Goal: Task Accomplishment & Management: Use online tool/utility

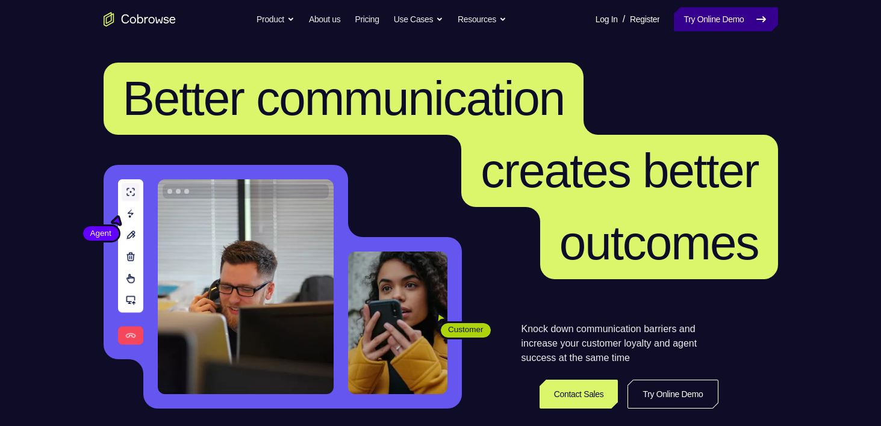
click at [712, 30] on link "Try Online Demo" at bounding box center [726, 19] width 104 height 24
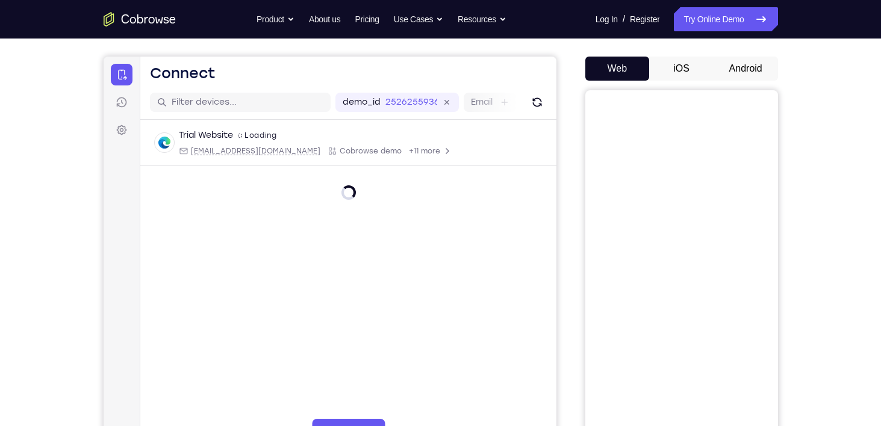
click at [761, 63] on button "Android" at bounding box center [746, 69] width 64 height 24
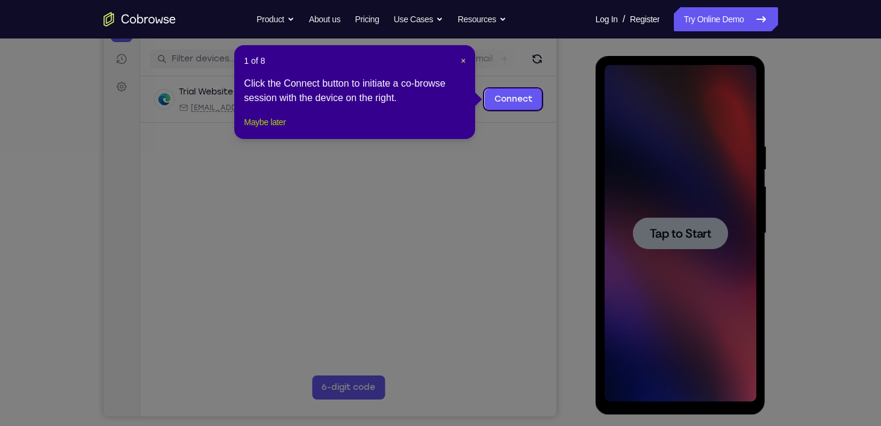
click at [285, 129] on button "Maybe later" at bounding box center [265, 122] width 42 height 14
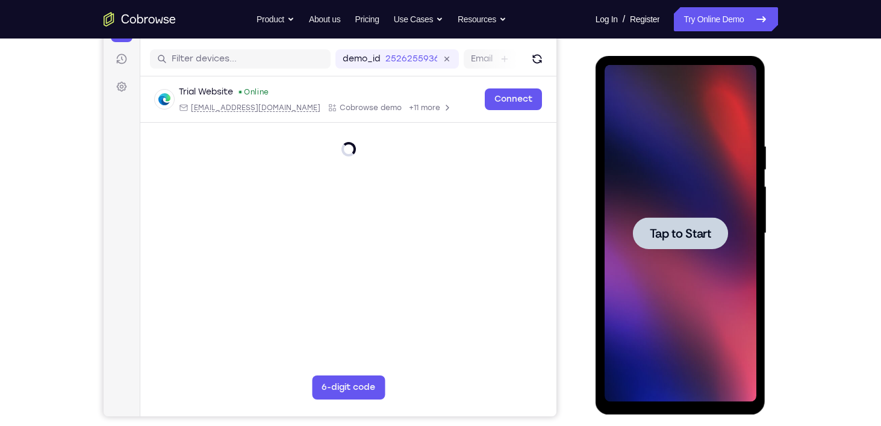
click at [659, 242] on div at bounding box center [680, 233] width 95 height 32
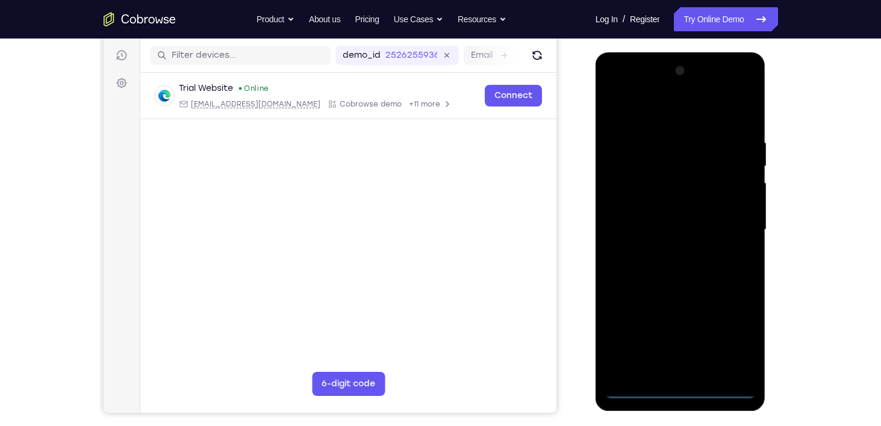
scroll to position [149, 0]
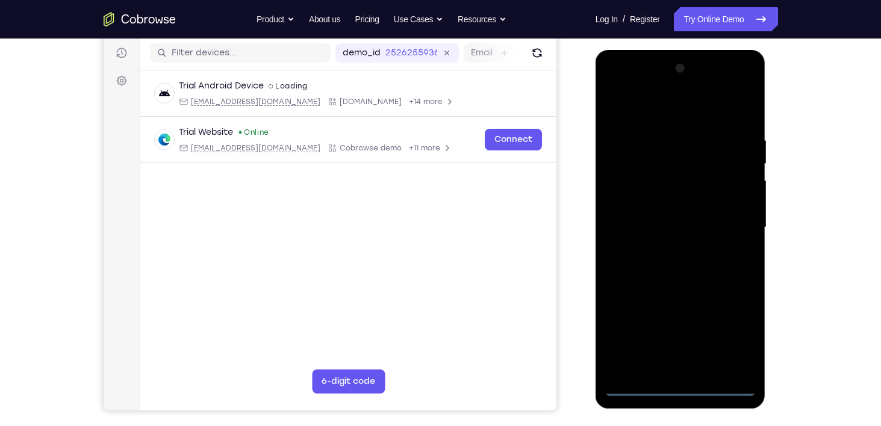
click at [687, 390] on div at bounding box center [681, 227] width 152 height 337
click at [738, 331] on div at bounding box center [681, 227] width 152 height 337
click at [622, 85] on div at bounding box center [681, 227] width 152 height 337
click at [643, 162] on div at bounding box center [681, 227] width 152 height 337
click at [684, 161] on div at bounding box center [681, 227] width 152 height 337
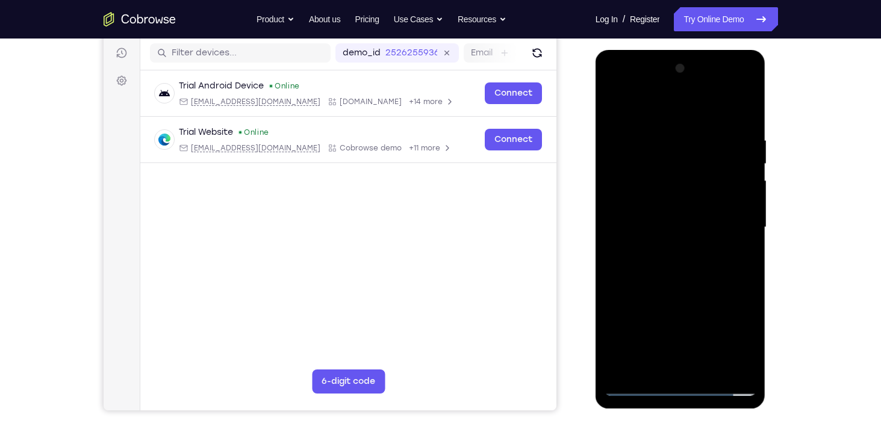
click at [663, 147] on div at bounding box center [681, 227] width 152 height 337
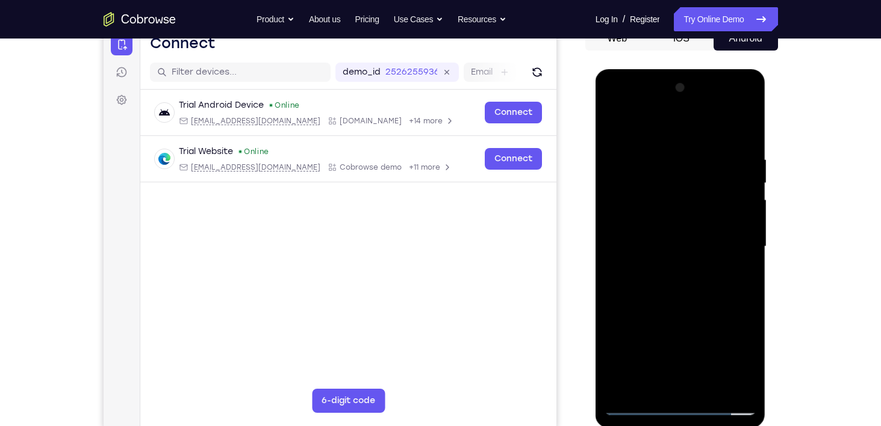
scroll to position [130, 0]
click at [689, 147] on div at bounding box center [681, 246] width 152 height 337
click at [746, 125] on div at bounding box center [681, 246] width 152 height 337
click at [615, 163] on div at bounding box center [681, 246] width 152 height 337
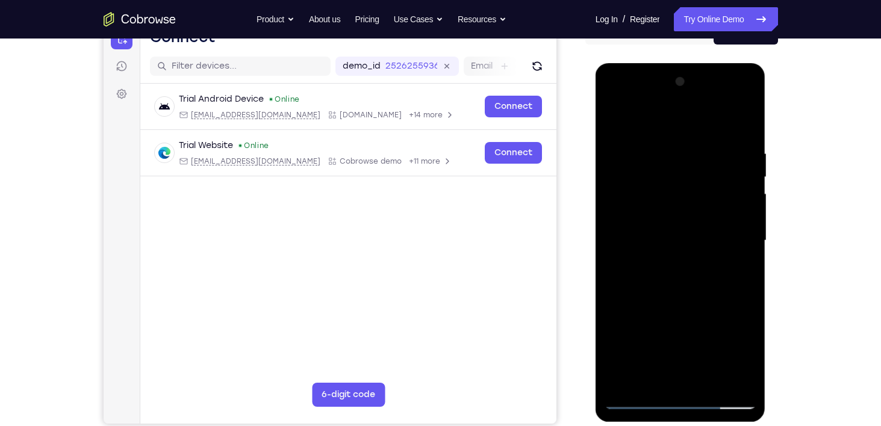
scroll to position [137, 0]
drag, startPoint x: 679, startPoint y: 243, endPoint x: 665, endPoint y: 122, distance: 121.3
click at [665, 122] on div at bounding box center [681, 240] width 152 height 337
drag, startPoint x: 715, startPoint y: 193, endPoint x: 702, endPoint y: 307, distance: 114.0
click at [702, 307] on div at bounding box center [681, 240] width 152 height 337
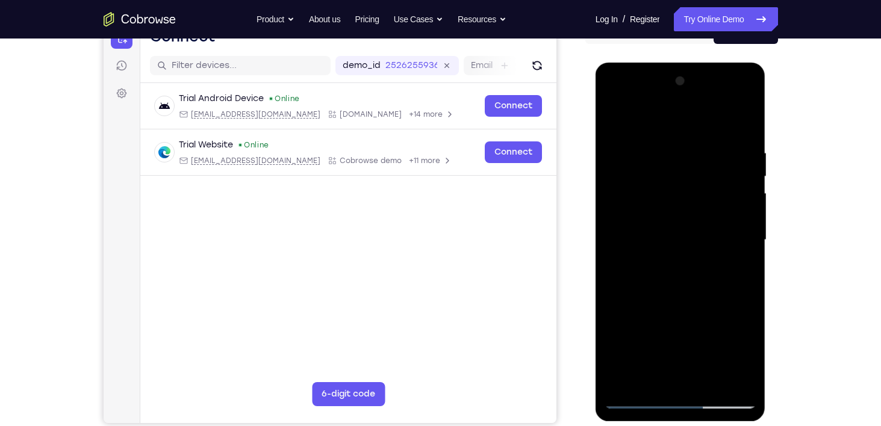
click at [723, 142] on div at bounding box center [681, 240] width 152 height 337
click at [749, 380] on div at bounding box center [681, 240] width 152 height 337
click at [664, 119] on div at bounding box center [681, 240] width 152 height 337
click at [747, 379] on div at bounding box center [681, 240] width 152 height 337
click at [682, 120] on div at bounding box center [681, 240] width 152 height 337
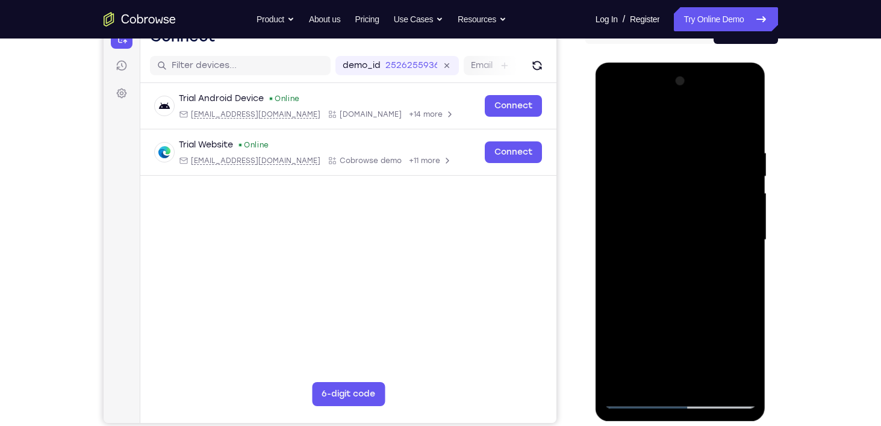
click at [679, 113] on div at bounding box center [681, 240] width 152 height 337
click at [690, 154] on div at bounding box center [681, 240] width 152 height 337
click at [634, 160] on div at bounding box center [681, 240] width 152 height 337
drag, startPoint x: 675, startPoint y: 222, endPoint x: 657, endPoint y: 140, distance: 83.8
click at [657, 140] on div at bounding box center [681, 240] width 152 height 337
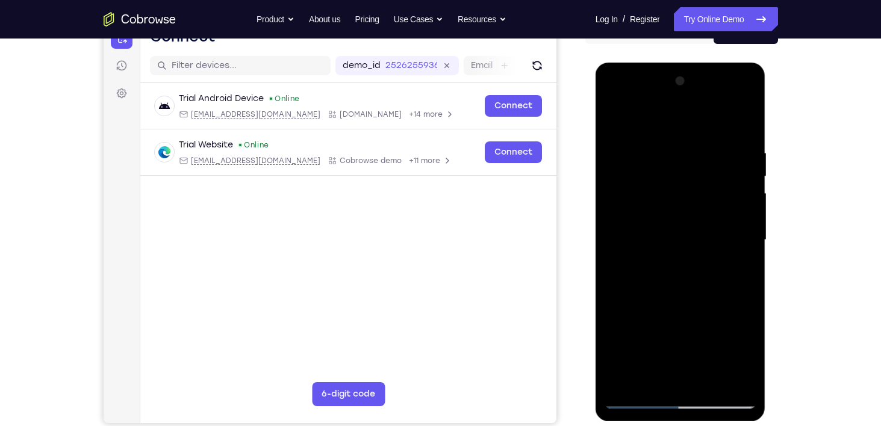
drag, startPoint x: 686, startPoint y: 278, endPoint x: 687, endPoint y: 193, distance: 84.9
click at [687, 193] on div at bounding box center [681, 240] width 152 height 337
drag, startPoint x: 690, startPoint y: 288, endPoint x: 688, endPoint y: 207, distance: 81.9
click at [688, 207] on div at bounding box center [681, 240] width 152 height 337
drag, startPoint x: 700, startPoint y: 268, endPoint x: 692, endPoint y: 182, distance: 85.9
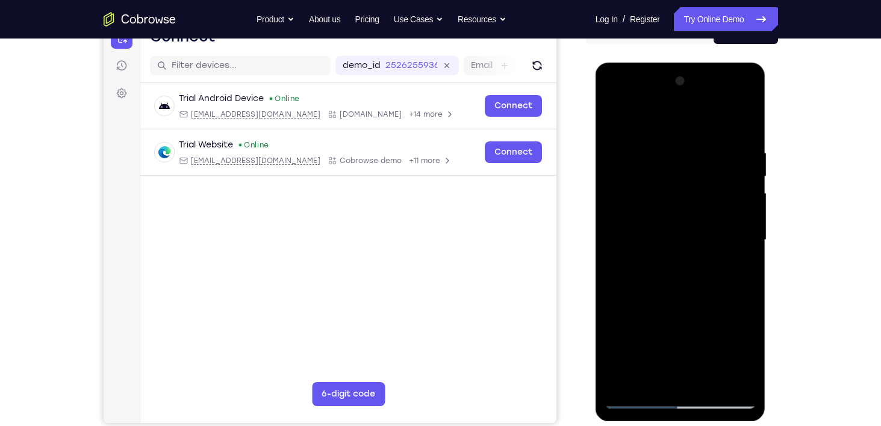
click at [692, 182] on div at bounding box center [681, 240] width 152 height 337
drag, startPoint x: 702, startPoint y: 198, endPoint x: 708, endPoint y: 317, distance: 119.4
click at [708, 317] on div at bounding box center [681, 240] width 152 height 337
drag, startPoint x: 709, startPoint y: 232, endPoint x: 690, endPoint y: 384, distance: 153.0
click at [690, 384] on div at bounding box center [681, 240] width 152 height 337
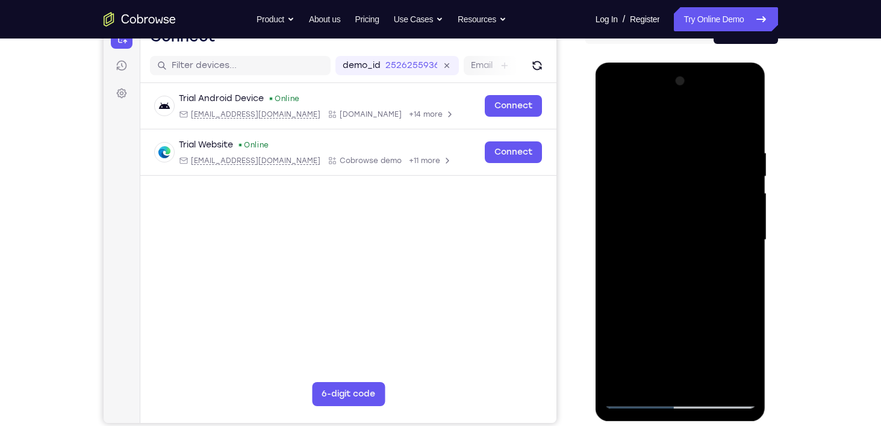
click at [624, 122] on div at bounding box center [681, 240] width 152 height 337
click at [644, 265] on div at bounding box center [681, 240] width 152 height 337
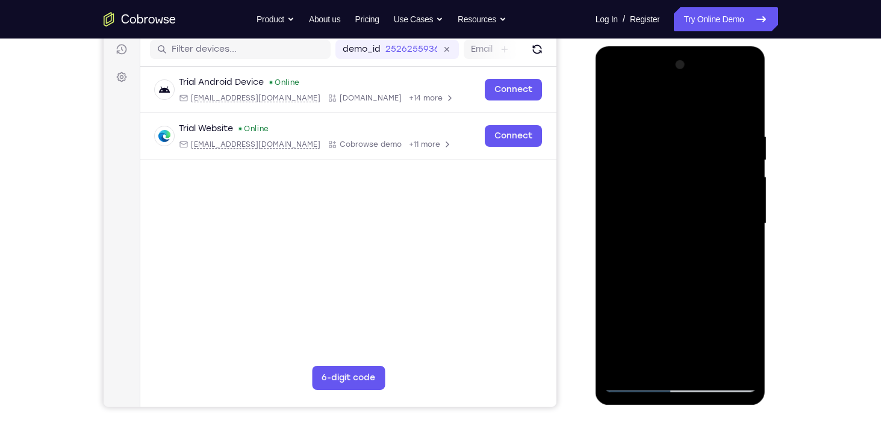
scroll to position [155, 0]
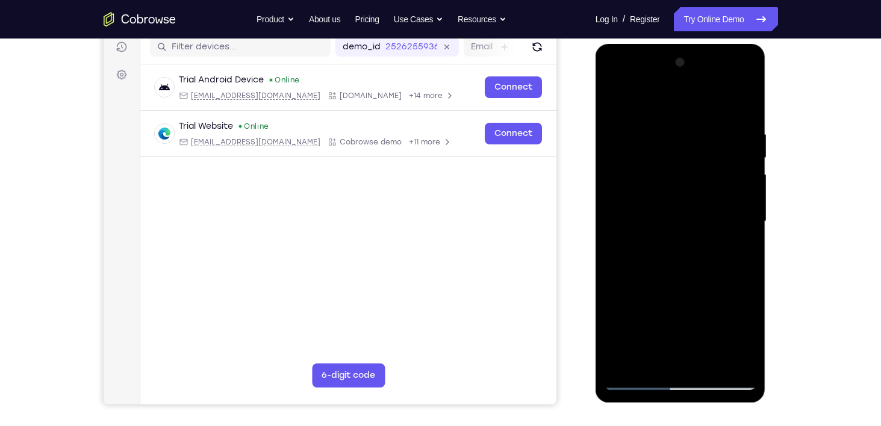
click at [723, 208] on div at bounding box center [681, 221] width 152 height 337
click at [726, 137] on div at bounding box center [681, 221] width 152 height 337
click at [640, 379] on div at bounding box center [681, 221] width 152 height 337
drag, startPoint x: 702, startPoint y: 319, endPoint x: 704, endPoint y: 229, distance: 89.2
click at [704, 229] on div at bounding box center [681, 221] width 152 height 337
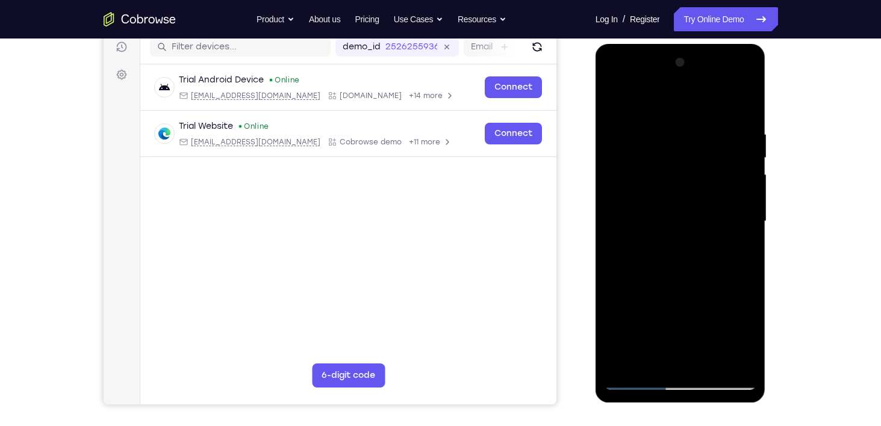
click at [637, 383] on div at bounding box center [681, 221] width 152 height 337
click at [613, 100] on div at bounding box center [681, 221] width 152 height 337
click at [665, 247] on div at bounding box center [681, 221] width 152 height 337
click at [649, 384] on div at bounding box center [681, 221] width 152 height 337
click at [645, 382] on div at bounding box center [681, 221] width 152 height 337
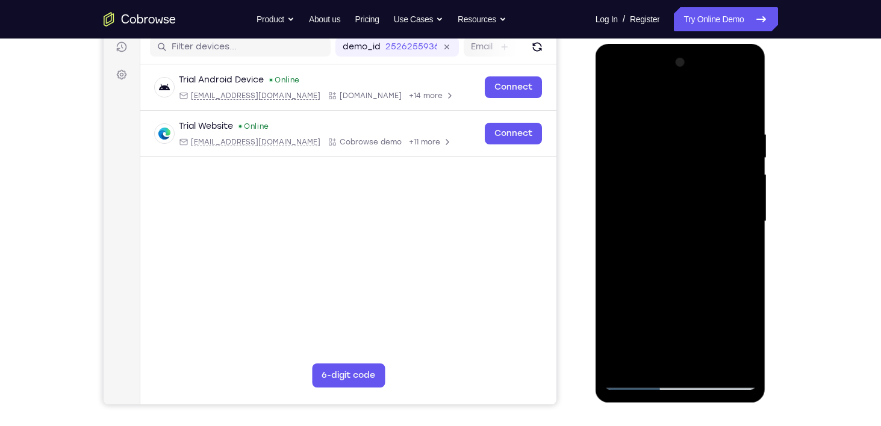
click at [696, 119] on div at bounding box center [681, 221] width 152 height 337
click at [747, 97] on div at bounding box center [681, 221] width 152 height 337
click at [745, 366] on div at bounding box center [681, 221] width 152 height 337
click at [633, 142] on div at bounding box center [681, 221] width 152 height 337
drag, startPoint x: 711, startPoint y: 281, endPoint x: 711, endPoint y: 213, distance: 68.1
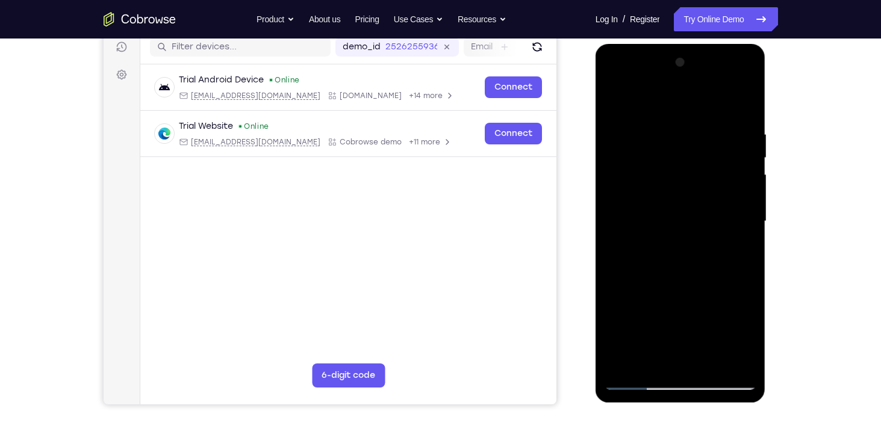
click at [711, 213] on div at bounding box center [681, 221] width 152 height 337
drag, startPoint x: 733, startPoint y: 249, endPoint x: 721, endPoint y: 194, distance: 56.1
click at [721, 194] on div at bounding box center [681, 221] width 152 height 337
drag, startPoint x: 717, startPoint y: 278, endPoint x: 706, endPoint y: 225, distance: 54.6
click at [706, 228] on div at bounding box center [681, 221] width 152 height 337
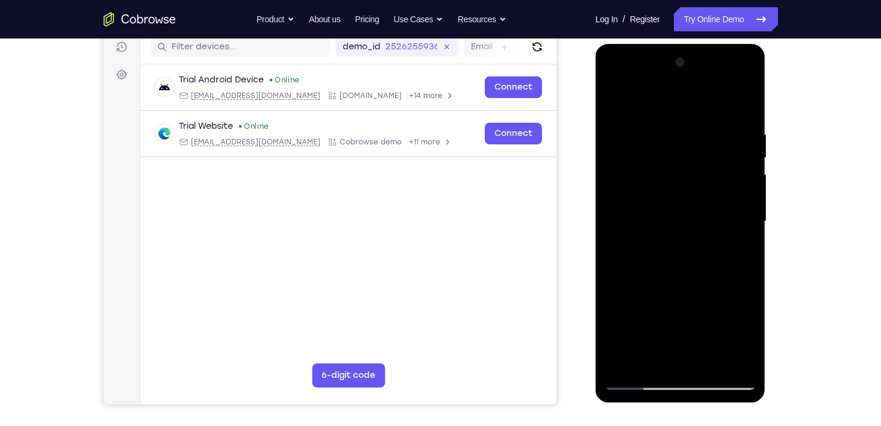
drag, startPoint x: 700, startPoint y: 264, endPoint x: 700, endPoint y: 154, distance: 110.8
click at [700, 154] on div at bounding box center [681, 221] width 152 height 337
drag, startPoint x: 704, startPoint y: 242, endPoint x: 705, endPoint y: 163, distance: 79.5
click at [705, 163] on div at bounding box center [681, 221] width 152 height 337
drag, startPoint x: 711, startPoint y: 170, endPoint x: 687, endPoint y: 406, distance: 237.3
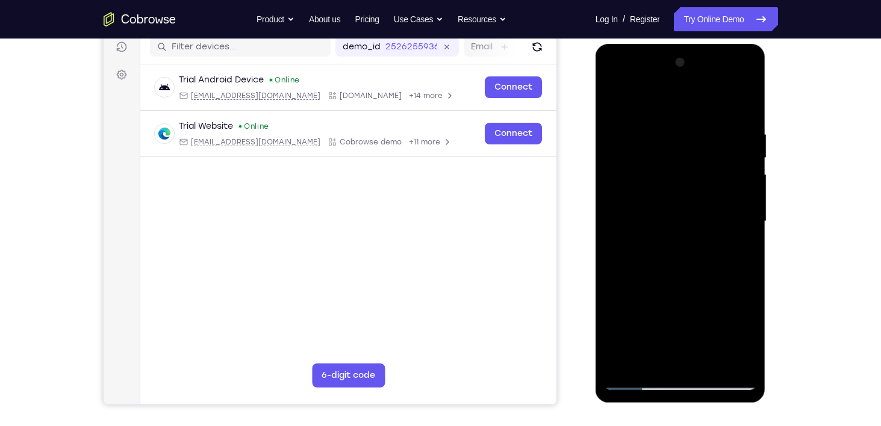
click at [687, 405] on html "Online web based iOS Simulators and Android Emulators. Run iPhone, iPad, Mobile…" at bounding box center [682, 224] width 172 height 361
click at [683, 124] on div at bounding box center [681, 221] width 152 height 337
click at [663, 100] on div at bounding box center [681, 221] width 152 height 337
click at [746, 361] on div at bounding box center [681, 221] width 152 height 337
drag, startPoint x: 681, startPoint y: 295, endPoint x: 670, endPoint y: 204, distance: 91.7
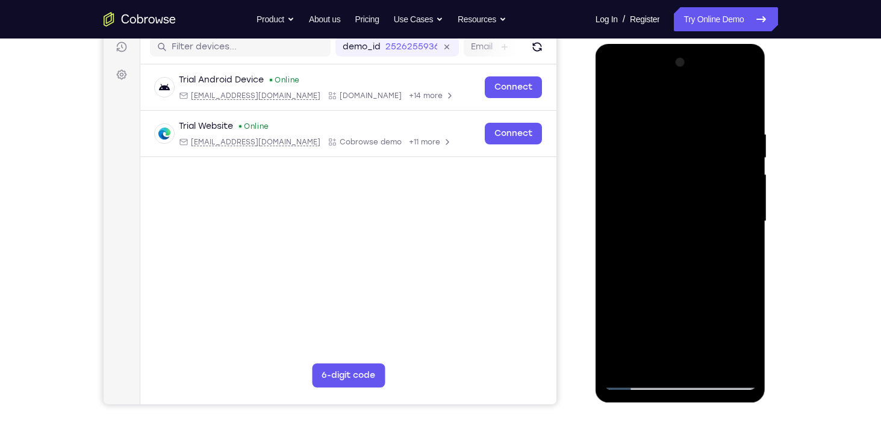
click at [670, 204] on div at bounding box center [681, 221] width 152 height 337
drag, startPoint x: 687, startPoint y: 256, endPoint x: 684, endPoint y: 199, distance: 57.3
click at [684, 199] on div at bounding box center [681, 221] width 152 height 337
drag, startPoint x: 694, startPoint y: 225, endPoint x: 685, endPoint y: 167, distance: 58.6
click at [685, 167] on div at bounding box center [681, 221] width 152 height 337
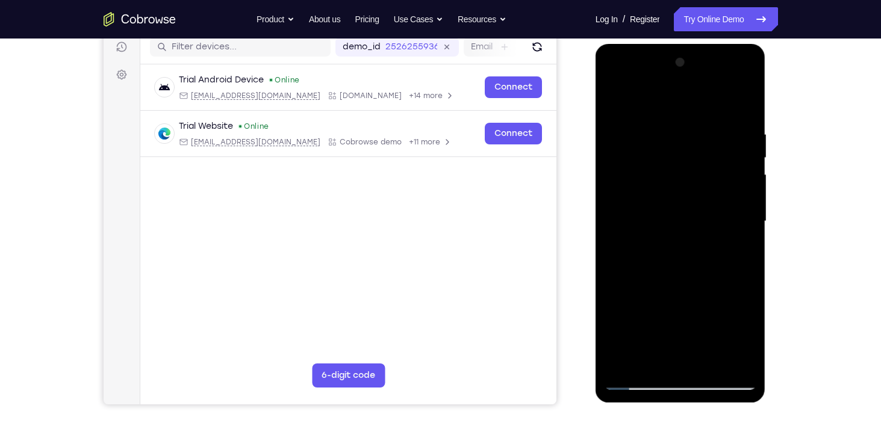
drag, startPoint x: 689, startPoint y: 266, endPoint x: 682, endPoint y: 208, distance: 57.6
click at [682, 208] on div at bounding box center [681, 221] width 152 height 337
drag, startPoint x: 702, startPoint y: 287, endPoint x: 675, endPoint y: 232, distance: 61.1
click at [675, 232] on div at bounding box center [681, 221] width 152 height 337
drag, startPoint x: 695, startPoint y: 300, endPoint x: 687, endPoint y: 220, distance: 80.5
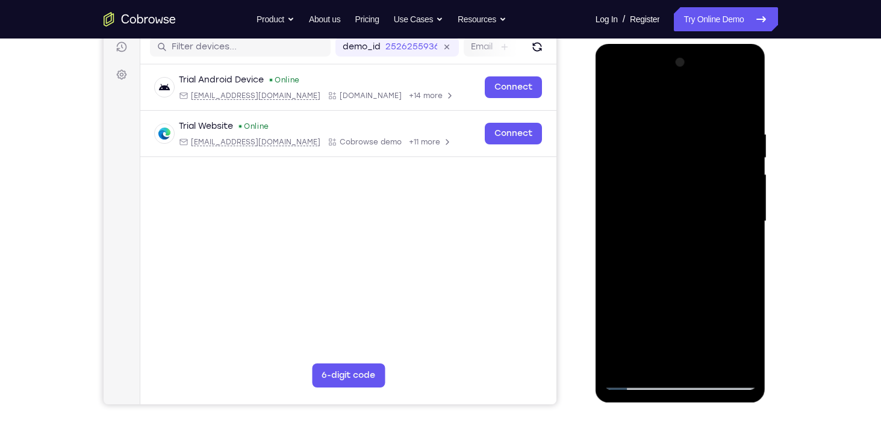
click at [687, 222] on div at bounding box center [681, 221] width 152 height 337
drag, startPoint x: 702, startPoint y: 349, endPoint x: 696, endPoint y: 260, distance: 88.7
click at [696, 260] on div at bounding box center [681, 221] width 152 height 337
drag, startPoint x: 693, startPoint y: 307, endPoint x: 675, endPoint y: 196, distance: 111.7
click at [675, 196] on div at bounding box center [681, 221] width 152 height 337
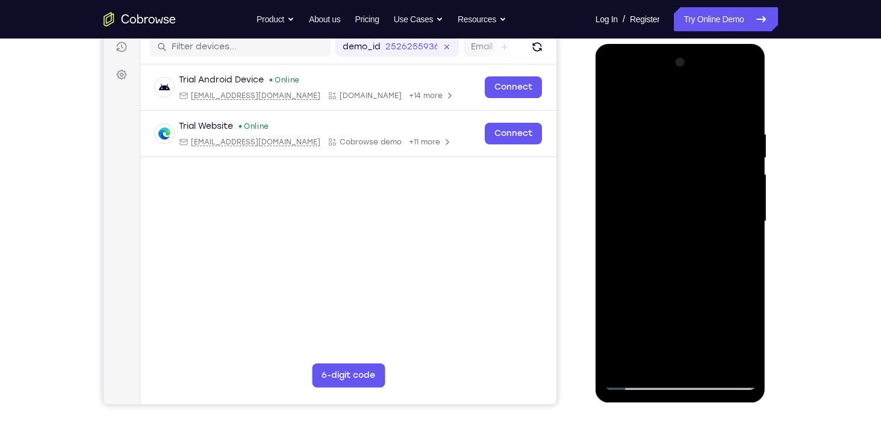
drag, startPoint x: 685, startPoint y: 290, endPoint x: 684, endPoint y: 156, distance: 133.7
click at [684, 156] on div at bounding box center [681, 221] width 152 height 337
drag, startPoint x: 687, startPoint y: 258, endPoint x: 696, endPoint y: 152, distance: 106.9
click at [696, 152] on div at bounding box center [681, 221] width 152 height 337
drag, startPoint x: 707, startPoint y: 166, endPoint x: 678, endPoint y: 383, distance: 219.3
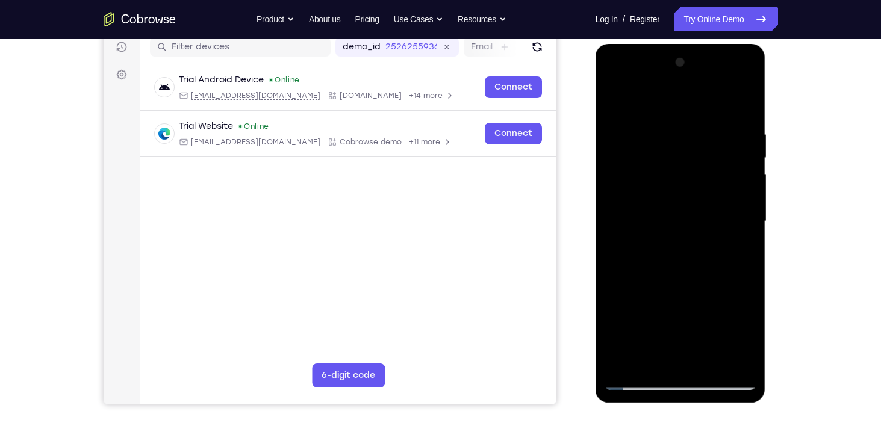
click at [678, 383] on div at bounding box center [681, 221] width 152 height 337
drag, startPoint x: 694, startPoint y: 208, endPoint x: 641, endPoint y: 389, distance: 188.1
click at [641, 389] on div at bounding box center [681, 221] width 152 height 337
drag, startPoint x: 664, startPoint y: 234, endPoint x: 634, endPoint y: 452, distance: 220.2
click at [634, 405] on html "Online web based iOS Simulators and Android Emulators. Run iPhone, iPad, Mobile…" at bounding box center [682, 224] width 172 height 361
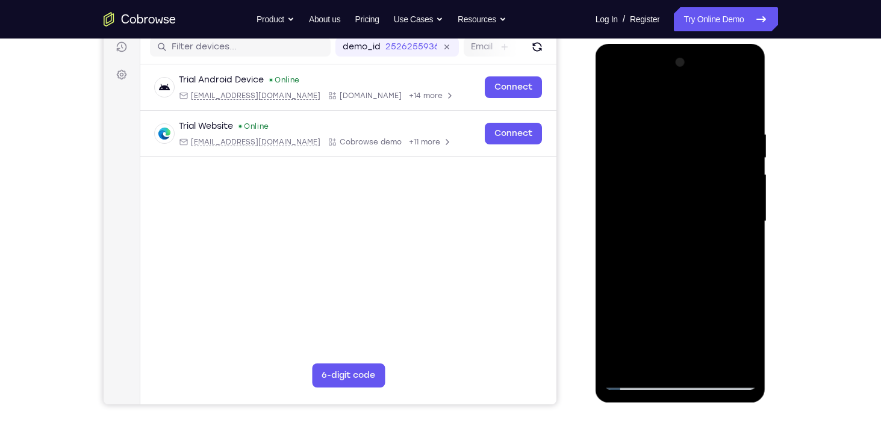
drag, startPoint x: 685, startPoint y: 226, endPoint x: 692, endPoint y: 404, distance: 177.8
click at [692, 404] on div at bounding box center [682, 224] width 172 height 361
click at [706, 176] on div at bounding box center [681, 221] width 152 height 337
click at [726, 122] on div at bounding box center [681, 221] width 152 height 337
click at [621, 98] on div at bounding box center [681, 221] width 152 height 337
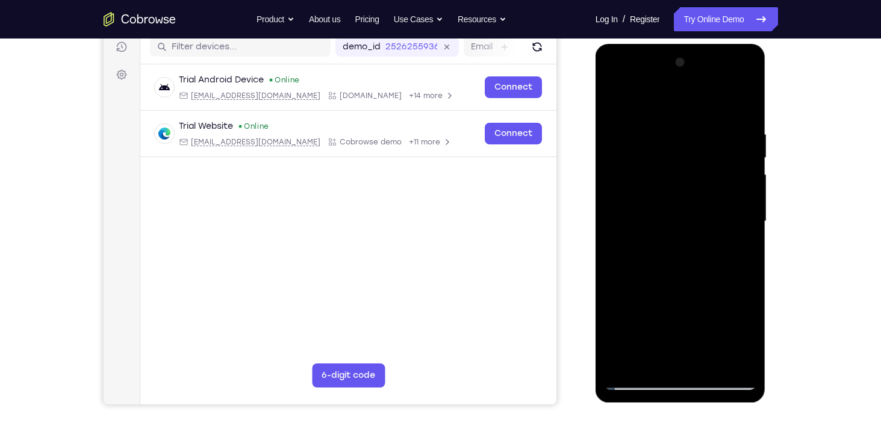
click at [621, 98] on div at bounding box center [681, 221] width 152 height 337
click at [731, 86] on div at bounding box center [681, 221] width 152 height 337
click at [626, 83] on div at bounding box center [681, 221] width 152 height 337
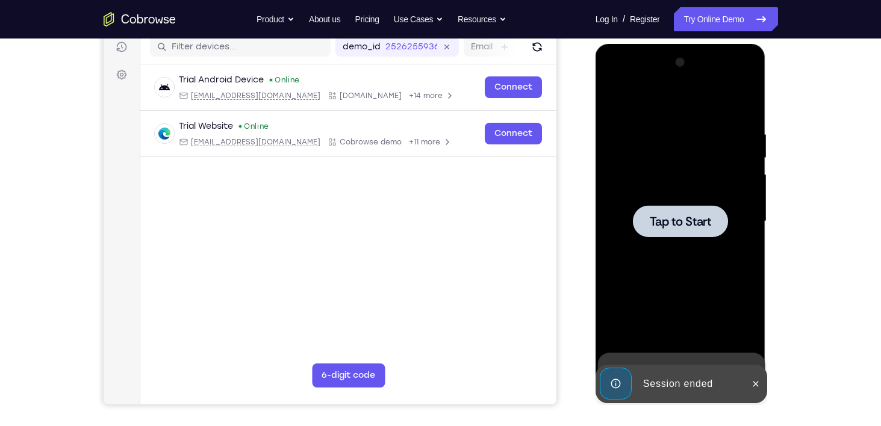
click at [663, 239] on div at bounding box center [681, 221] width 152 height 337
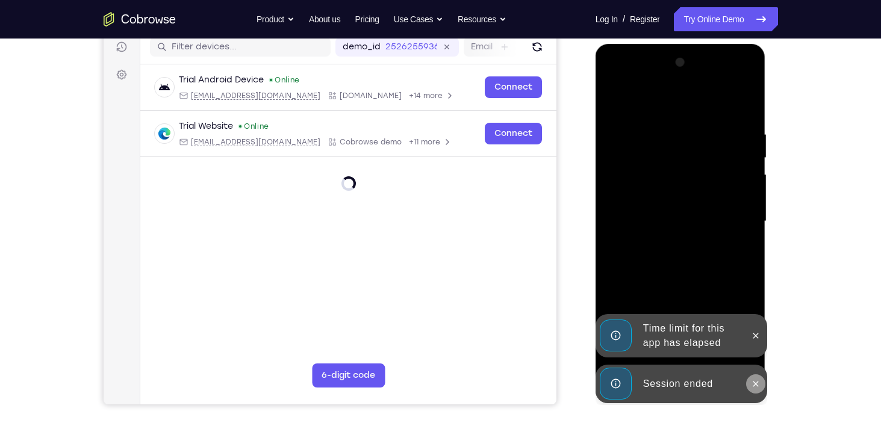
click at [756, 382] on icon at bounding box center [756, 384] width 10 height 10
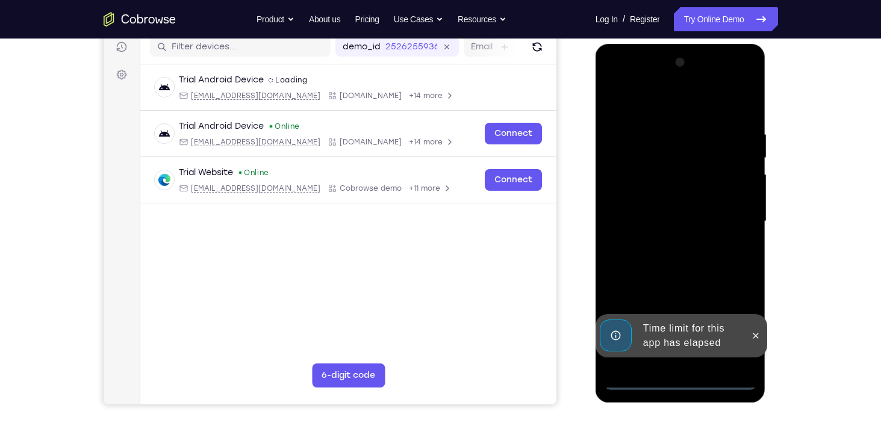
click at [756, 358] on div "Time limit for this app has elapsed" at bounding box center [682, 335] width 172 height 43
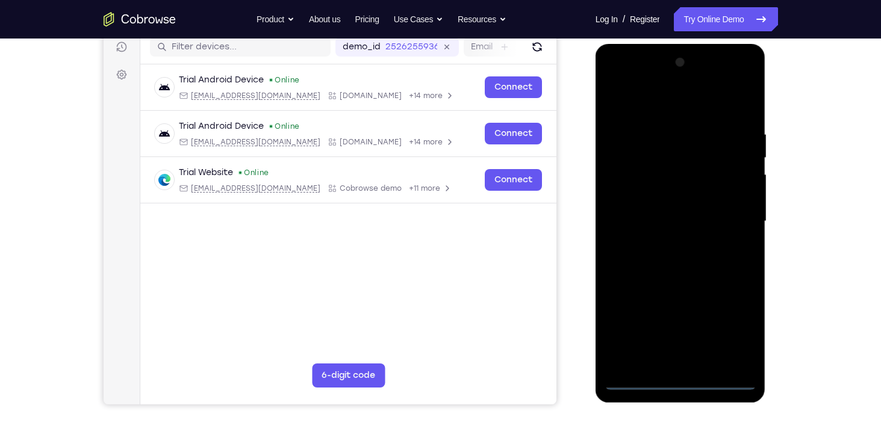
click at [684, 381] on div at bounding box center [681, 221] width 152 height 337
click at [732, 326] on div at bounding box center [681, 221] width 152 height 337
click at [620, 81] on div at bounding box center [681, 221] width 152 height 337
click at [676, 155] on div at bounding box center [681, 221] width 152 height 337
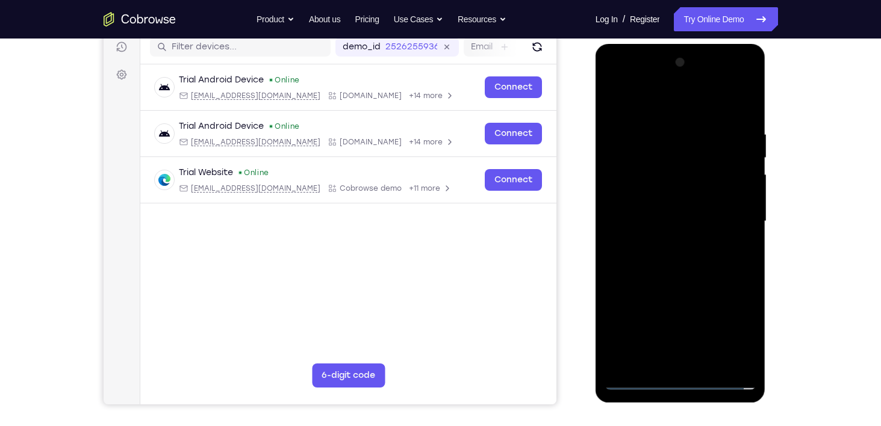
click at [690, 158] on div at bounding box center [681, 221] width 152 height 337
click at [639, 139] on div at bounding box center [681, 221] width 152 height 337
click at [617, 105] on div at bounding box center [681, 221] width 152 height 337
click at [638, 237] on div at bounding box center [681, 221] width 152 height 337
click at [684, 201] on div at bounding box center [681, 221] width 152 height 337
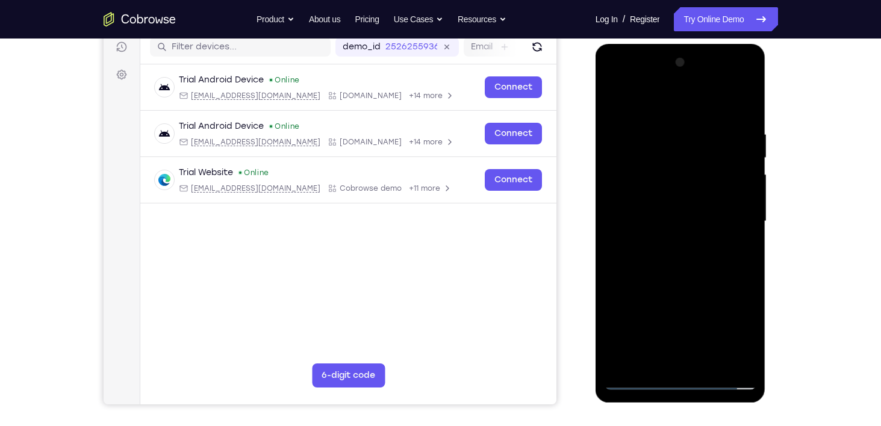
click at [735, 130] on div at bounding box center [681, 221] width 152 height 337
click at [638, 378] on div at bounding box center [681, 221] width 152 height 337
click at [639, 376] on div at bounding box center [681, 221] width 152 height 337
click at [634, 379] on div at bounding box center [681, 221] width 152 height 337
click at [613, 131] on div at bounding box center [681, 221] width 152 height 337
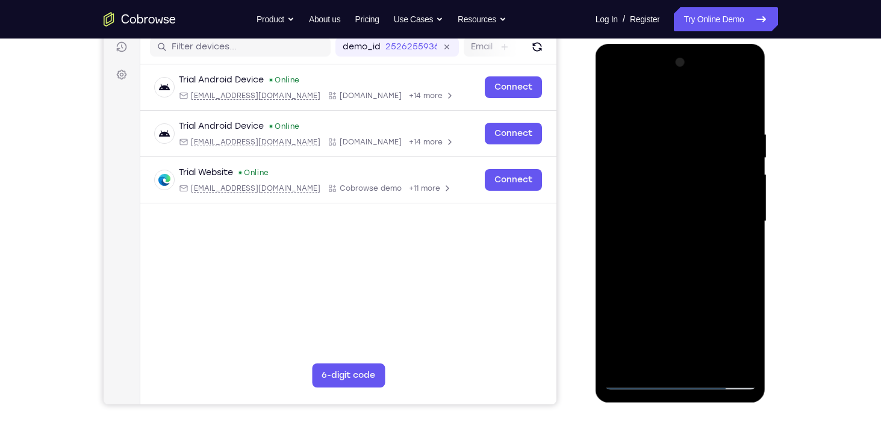
click at [680, 199] on div at bounding box center [681, 221] width 152 height 337
drag, startPoint x: 721, startPoint y: 165, endPoint x: 721, endPoint y: 90, distance: 74.7
click at [721, 90] on div at bounding box center [681, 221] width 152 height 337
drag, startPoint x: 683, startPoint y: 263, endPoint x: 716, endPoint y: 143, distance: 123.8
click at [716, 143] on div at bounding box center [681, 221] width 152 height 337
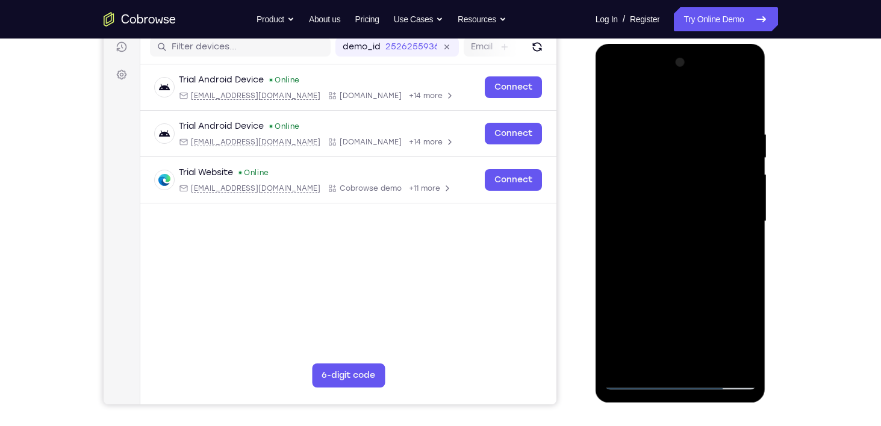
drag, startPoint x: 710, startPoint y: 241, endPoint x: 755, endPoint y: 123, distance: 126.2
click at [755, 123] on div at bounding box center [681, 221] width 152 height 337
click at [638, 378] on div at bounding box center [681, 221] width 152 height 337
drag, startPoint x: 673, startPoint y: 290, endPoint x: 709, endPoint y: 212, distance: 85.9
click at [709, 212] on div at bounding box center [681, 221] width 152 height 337
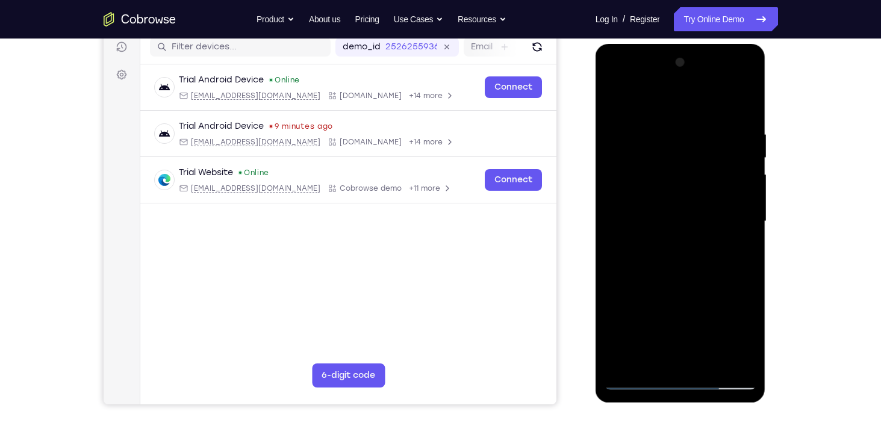
drag, startPoint x: 700, startPoint y: 159, endPoint x: 670, endPoint y: 318, distance: 161.8
click at [670, 318] on div at bounding box center [681, 221] width 152 height 337
click at [634, 143] on div at bounding box center [681, 221] width 152 height 337
click at [667, 139] on div at bounding box center [681, 221] width 152 height 337
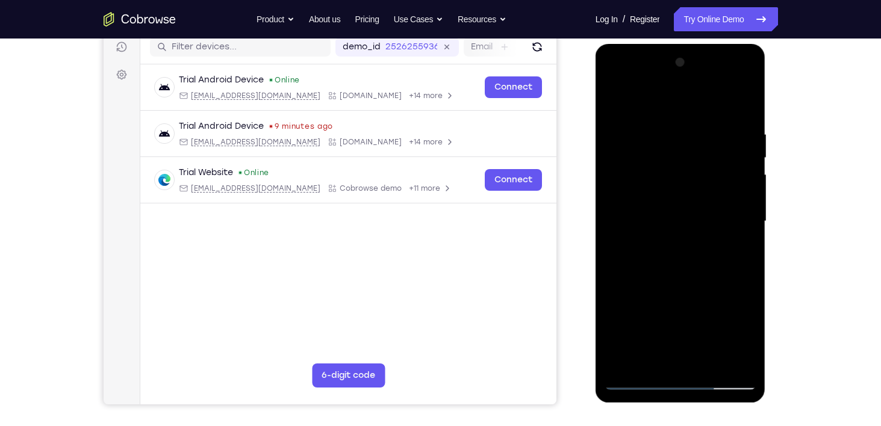
click at [699, 140] on div at bounding box center [681, 221] width 152 height 337
click at [718, 137] on div at bounding box center [681, 221] width 152 height 337
click at [743, 139] on div at bounding box center [681, 221] width 152 height 337
click at [610, 140] on div at bounding box center [681, 221] width 152 height 337
drag, startPoint x: 684, startPoint y: 249, endPoint x: 728, endPoint y: 148, distance: 110.3
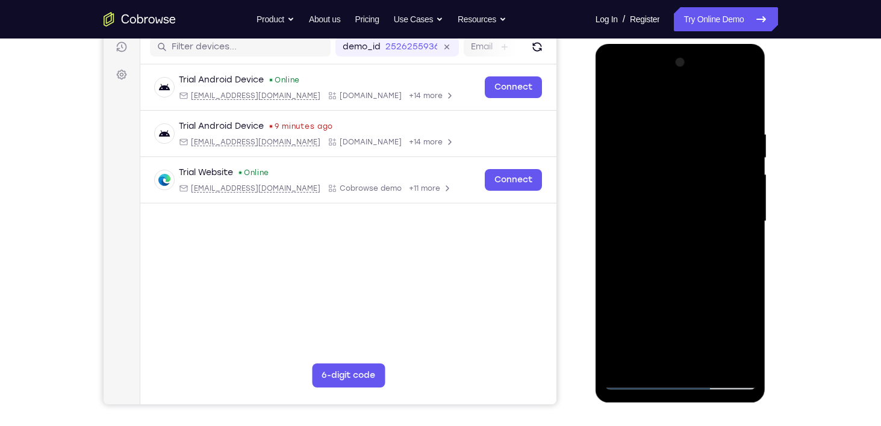
click at [728, 148] on div at bounding box center [681, 221] width 152 height 337
drag, startPoint x: 716, startPoint y: 191, endPoint x: 714, endPoint y: 332, distance: 141.5
click at [714, 332] on div at bounding box center [681, 221] width 152 height 337
click at [700, 124] on div at bounding box center [681, 221] width 152 height 337
click at [697, 199] on div at bounding box center [681, 221] width 152 height 337
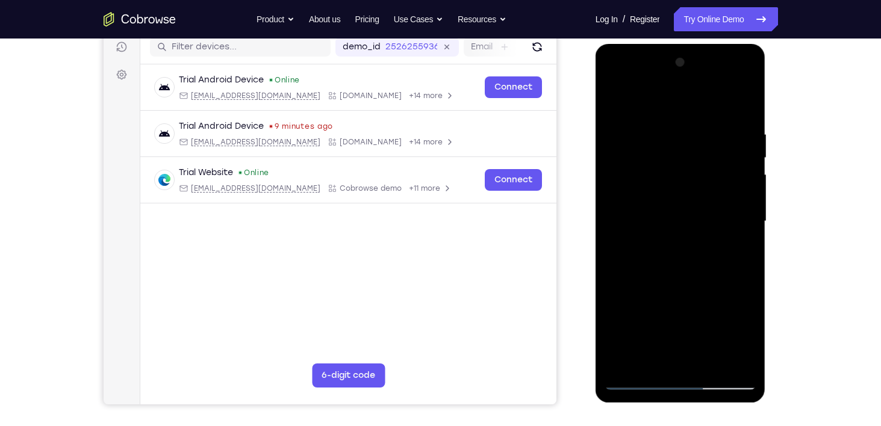
click at [717, 199] on div at bounding box center [681, 221] width 152 height 337
click at [687, 178] on div at bounding box center [681, 221] width 152 height 337
click at [620, 204] on div at bounding box center [681, 221] width 152 height 337
click at [685, 171] on div at bounding box center [681, 221] width 152 height 337
click at [637, 207] on div at bounding box center [681, 221] width 152 height 337
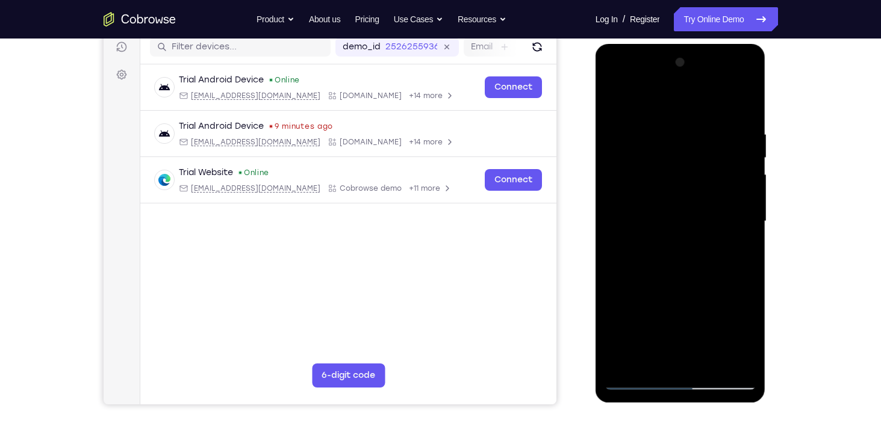
drag, startPoint x: 750, startPoint y: 287, endPoint x: 744, endPoint y: 151, distance: 135.6
click at [744, 151] on div at bounding box center [681, 221] width 152 height 337
drag, startPoint x: 745, startPoint y: 243, endPoint x: 745, endPoint y: 119, distance: 124.1
click at [745, 119] on div at bounding box center [681, 221] width 152 height 337
drag, startPoint x: 734, startPoint y: 269, endPoint x: 735, endPoint y: 134, distance: 134.9
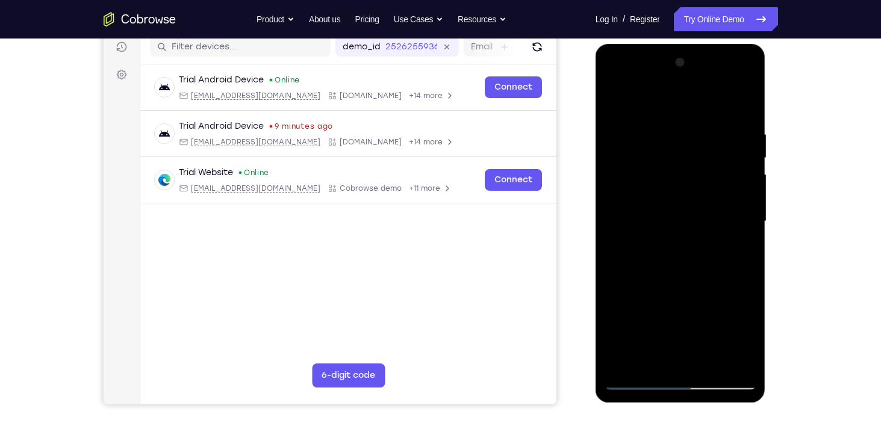
click at [735, 134] on div at bounding box center [681, 221] width 152 height 337
drag, startPoint x: 731, startPoint y: 240, endPoint x: 743, endPoint y: 112, distance: 128.2
click at [743, 112] on div at bounding box center [681, 221] width 152 height 337
drag, startPoint x: 740, startPoint y: 166, endPoint x: 693, endPoint y: 404, distance: 243.0
click at [693, 404] on div at bounding box center [682, 224] width 172 height 361
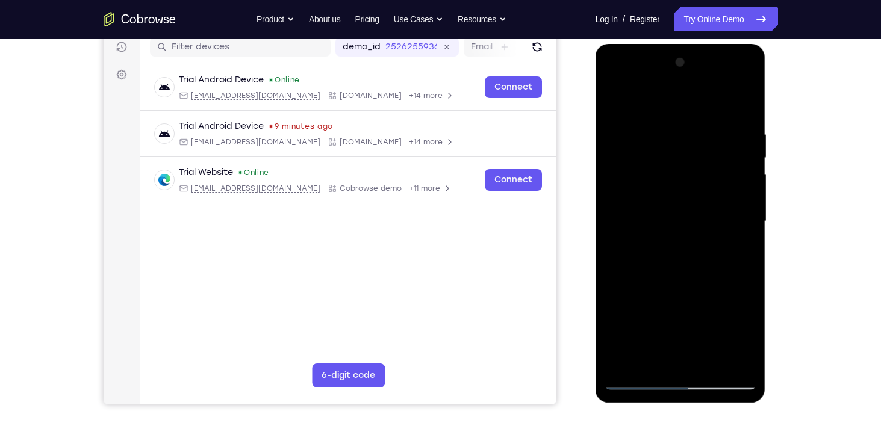
click at [728, 188] on div at bounding box center [681, 221] width 152 height 337
click at [744, 207] on div at bounding box center [681, 221] width 152 height 337
click at [750, 374] on div at bounding box center [681, 221] width 152 height 337
click at [706, 258] on div at bounding box center [681, 221] width 152 height 337
click at [684, 387] on div at bounding box center [681, 221] width 152 height 337
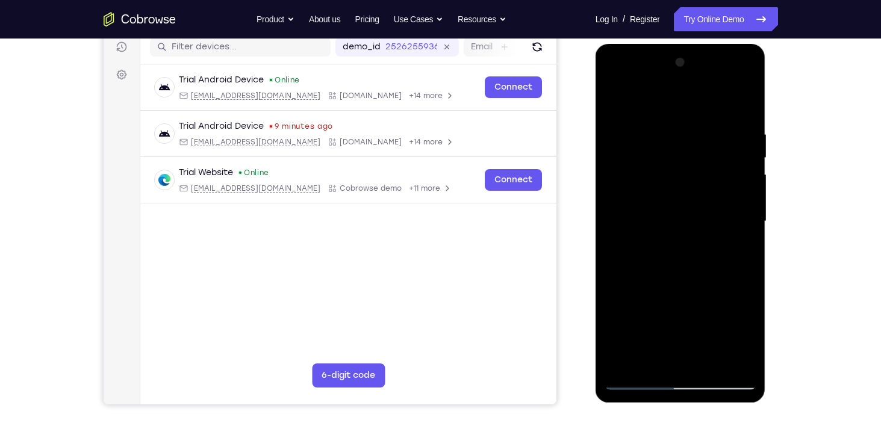
click at [699, 374] on div at bounding box center [681, 221] width 152 height 337
click at [704, 373] on div at bounding box center [681, 221] width 152 height 337
click at [720, 372] on div at bounding box center [681, 221] width 152 height 337
click at [716, 373] on div at bounding box center [681, 221] width 152 height 337
click at [729, 316] on div at bounding box center [681, 221] width 152 height 337
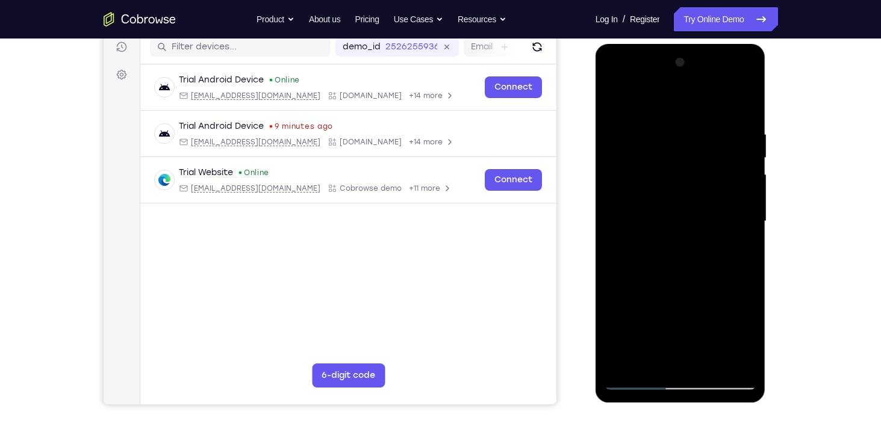
click at [716, 292] on div at bounding box center [681, 221] width 152 height 337
click at [731, 373] on div at bounding box center [681, 221] width 152 height 337
click at [740, 373] on div at bounding box center [681, 221] width 152 height 337
click at [755, 385] on div at bounding box center [681, 221] width 152 height 337
click at [749, 384] on div at bounding box center [681, 221] width 152 height 337
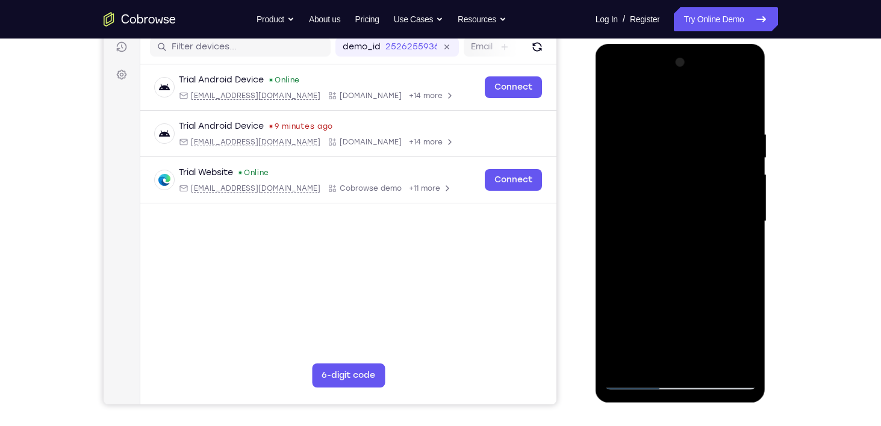
click at [638, 379] on div at bounding box center [681, 221] width 152 height 337
click at [719, 294] on div at bounding box center [681, 221] width 152 height 337
click at [689, 176] on div at bounding box center [681, 221] width 152 height 337
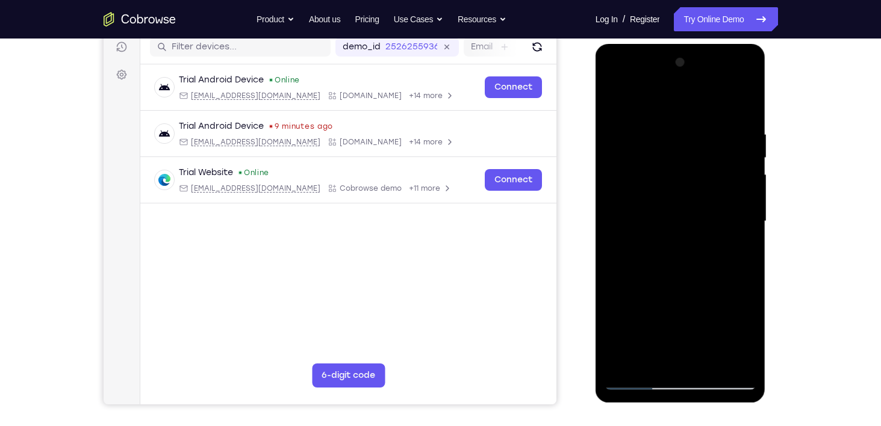
click at [744, 204] on div at bounding box center [681, 221] width 152 height 337
click at [717, 243] on div at bounding box center [681, 221] width 152 height 337
click at [656, 218] on div at bounding box center [681, 221] width 152 height 337
click at [752, 382] on div at bounding box center [681, 221] width 152 height 337
click at [726, 282] on div at bounding box center [681, 221] width 152 height 337
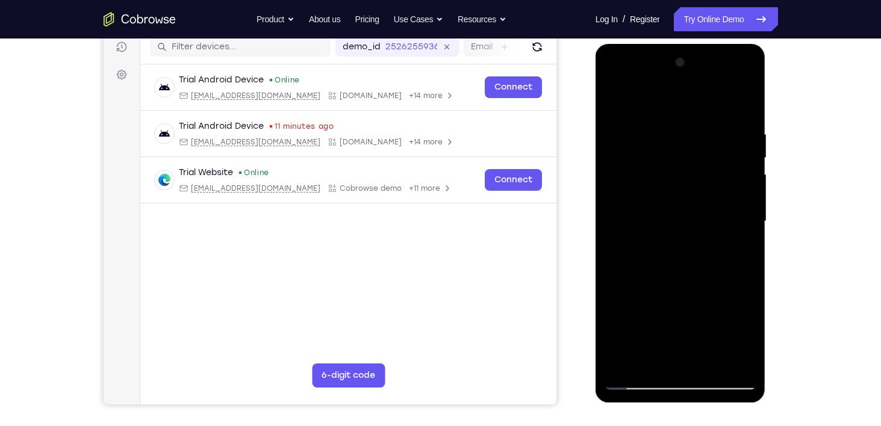
click at [744, 270] on div at bounding box center [681, 221] width 152 height 337
click at [749, 384] on div at bounding box center [681, 221] width 152 height 337
click at [641, 381] on div at bounding box center [681, 221] width 152 height 337
drag, startPoint x: 728, startPoint y: 276, endPoint x: 725, endPoint y: 134, distance: 141.6
click at [725, 134] on div at bounding box center [681, 221] width 152 height 337
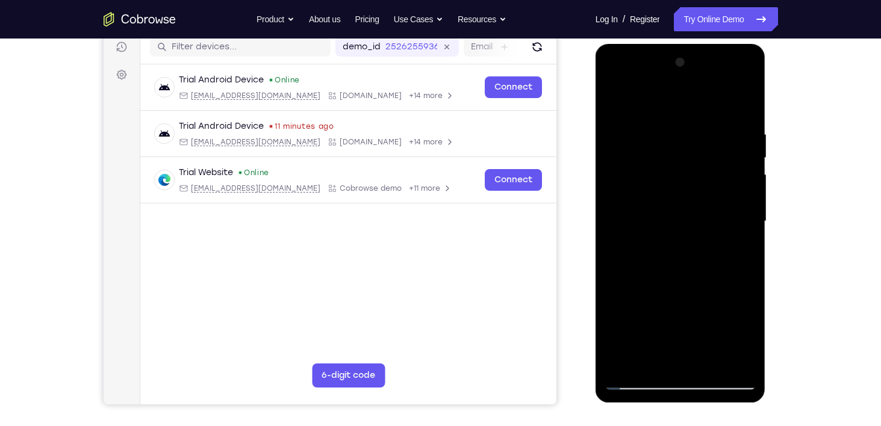
drag, startPoint x: 719, startPoint y: 222, endPoint x: 725, endPoint y: 367, distance: 145.9
click at [725, 367] on div at bounding box center [681, 221] width 152 height 337
click at [637, 384] on div at bounding box center [681, 221] width 152 height 337
click at [725, 120] on div at bounding box center [681, 221] width 152 height 337
click at [678, 107] on div at bounding box center [681, 221] width 152 height 337
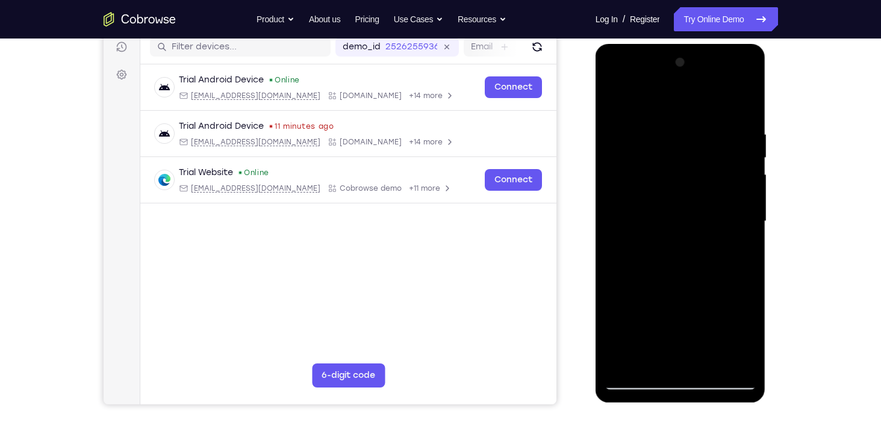
click at [683, 197] on div at bounding box center [681, 221] width 152 height 337
click at [679, 252] on div at bounding box center [681, 221] width 152 height 337
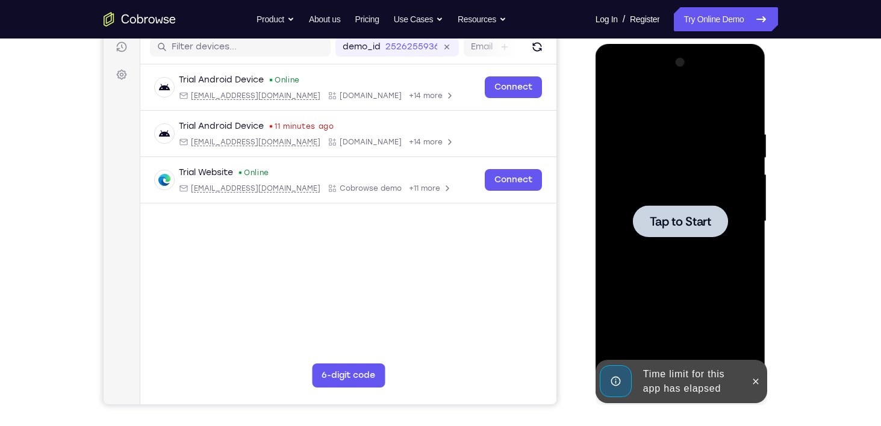
click at [680, 217] on span "Tap to Start" at bounding box center [680, 222] width 61 height 12
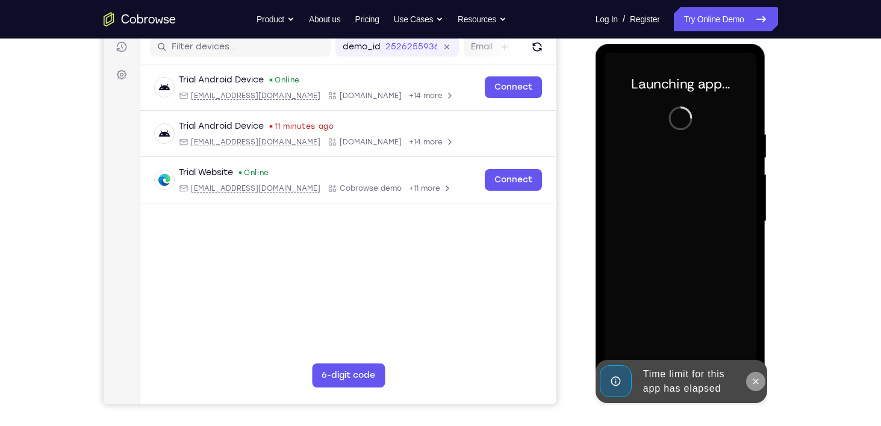
click at [759, 386] on icon at bounding box center [756, 382] width 10 height 10
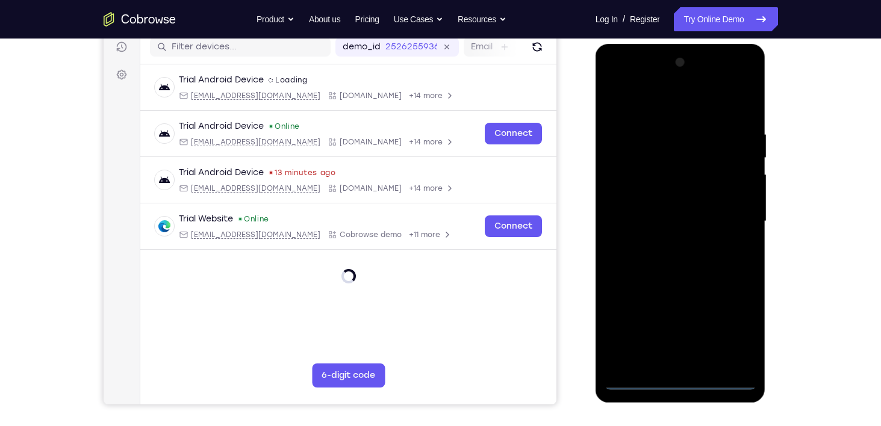
click at [678, 379] on div at bounding box center [681, 221] width 152 height 337
click at [731, 334] on div at bounding box center [681, 221] width 152 height 337
click at [617, 79] on div at bounding box center [681, 221] width 152 height 337
click at [670, 157] on div at bounding box center [681, 221] width 152 height 337
click at [684, 160] on div at bounding box center [681, 221] width 152 height 337
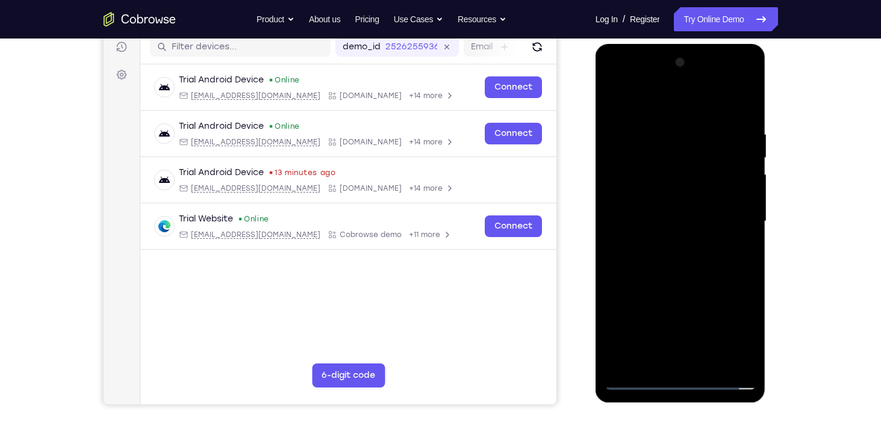
click at [665, 142] on div at bounding box center [681, 221] width 152 height 337
drag, startPoint x: 700, startPoint y: 251, endPoint x: 711, endPoint y: 177, distance: 74.4
click at [711, 177] on div at bounding box center [681, 221] width 152 height 337
drag, startPoint x: 714, startPoint y: 240, endPoint x: 721, endPoint y: 139, distance: 100.8
click at [721, 139] on div at bounding box center [681, 221] width 152 height 337
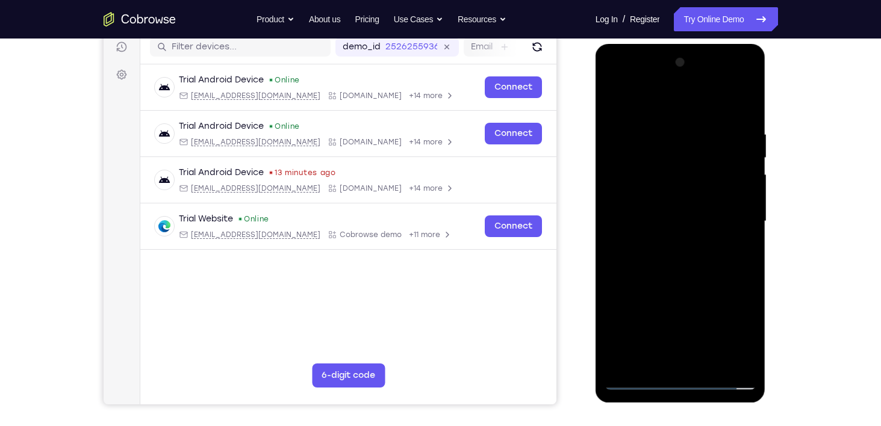
drag, startPoint x: 719, startPoint y: 235, endPoint x: 729, endPoint y: 161, distance: 74.2
click at [729, 161] on div at bounding box center [681, 221] width 152 height 337
drag, startPoint x: 728, startPoint y: 138, endPoint x: 725, endPoint y: 297, distance: 159.0
click at [725, 297] on div at bounding box center [681, 221] width 152 height 337
click at [617, 139] on div at bounding box center [681, 221] width 152 height 337
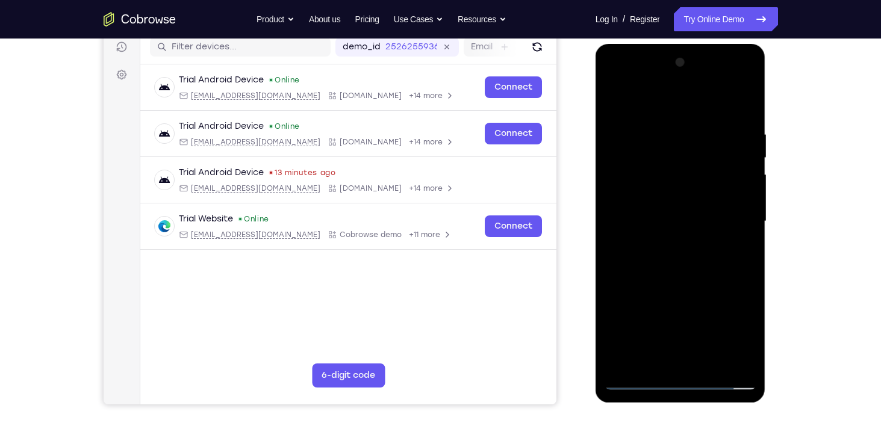
click at [691, 276] on div at bounding box center [681, 221] width 152 height 337
drag, startPoint x: 713, startPoint y: 312, endPoint x: 707, endPoint y: 139, distance: 173.6
click at [707, 139] on div at bounding box center [681, 221] width 152 height 337
click at [628, 384] on div at bounding box center [681, 221] width 152 height 337
click at [648, 203] on div at bounding box center [681, 221] width 152 height 337
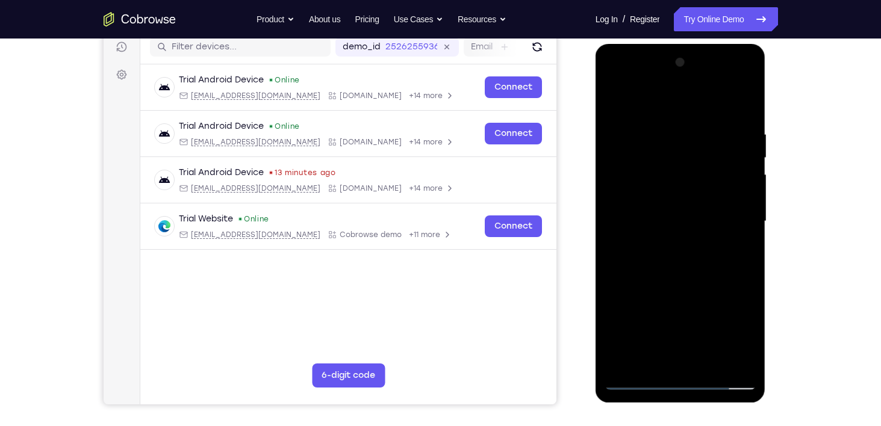
click at [687, 257] on div at bounding box center [681, 221] width 152 height 337
drag, startPoint x: 707, startPoint y: 292, endPoint x: 706, endPoint y: 161, distance: 130.7
click at [706, 161] on div at bounding box center [681, 221] width 152 height 337
drag, startPoint x: 709, startPoint y: 269, endPoint x: 720, endPoint y: 141, distance: 128.2
click at [720, 141] on div at bounding box center [681, 221] width 152 height 337
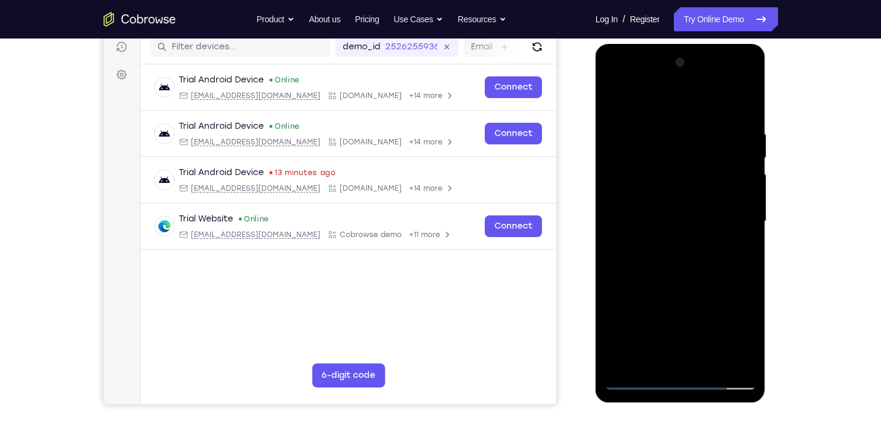
drag, startPoint x: 720, startPoint y: 236, endPoint x: 727, endPoint y: 126, distance: 109.8
click at [727, 126] on div at bounding box center [681, 221] width 152 height 337
drag, startPoint x: 702, startPoint y: 205, endPoint x: 685, endPoint y: 444, distance: 239.1
click at [685, 405] on html "Online web based iOS Simulators and Android Emulators. Run iPhone, iPad, Mobile…" at bounding box center [682, 224] width 172 height 361
click at [643, 378] on div at bounding box center [681, 221] width 152 height 337
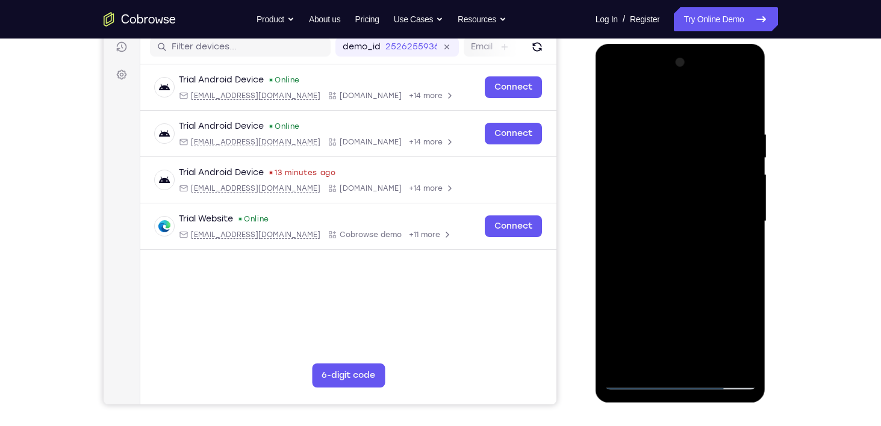
click at [635, 377] on div at bounding box center [681, 221] width 152 height 337
click at [641, 382] on div at bounding box center [681, 221] width 152 height 337
click at [640, 379] on div at bounding box center [681, 221] width 152 height 337
click at [704, 125] on div at bounding box center [681, 221] width 152 height 337
click at [661, 140] on div at bounding box center [681, 221] width 152 height 337
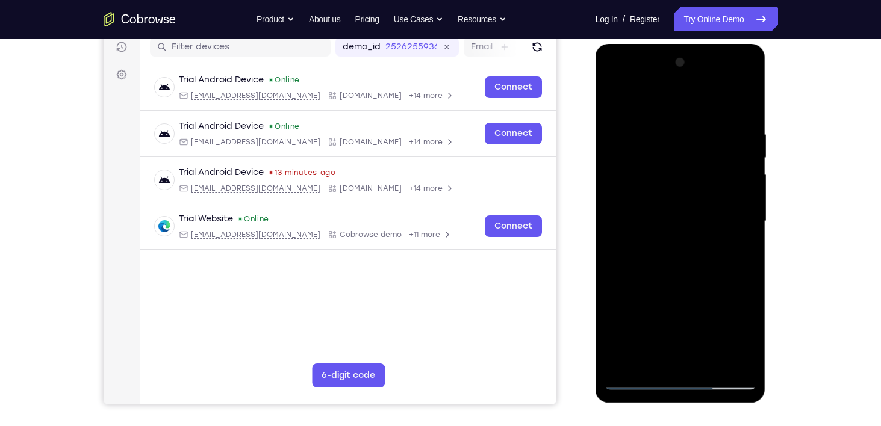
click at [685, 126] on div at bounding box center [681, 221] width 152 height 337
click at [616, 139] on div at bounding box center [681, 221] width 152 height 337
drag, startPoint x: 694, startPoint y: 281, endPoint x: 722, endPoint y: 148, distance: 136.0
click at [722, 148] on div at bounding box center [681, 221] width 152 height 337
drag, startPoint x: 678, startPoint y: 292, endPoint x: 711, endPoint y: 187, distance: 109.7
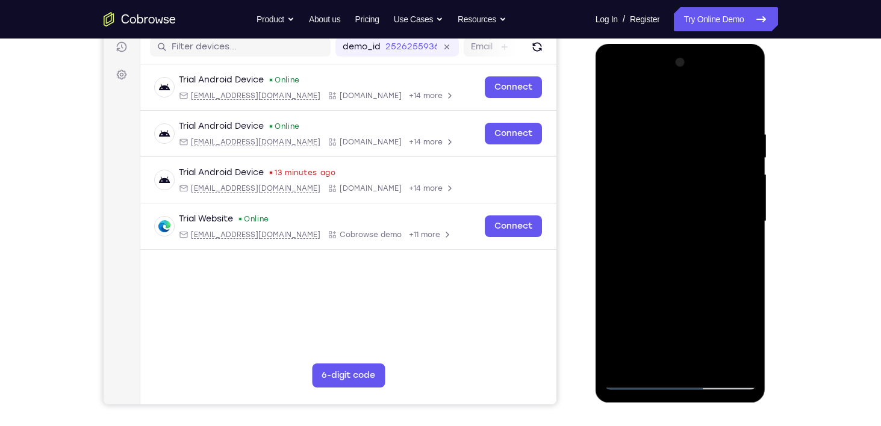
click at [711, 187] on div at bounding box center [681, 221] width 152 height 337
drag, startPoint x: 702, startPoint y: 271, endPoint x: 720, endPoint y: 81, distance: 190.6
click at [720, 81] on div at bounding box center [681, 221] width 152 height 337
drag, startPoint x: 709, startPoint y: 248, endPoint x: 720, endPoint y: 129, distance: 119.8
click at [720, 129] on div at bounding box center [681, 221] width 152 height 337
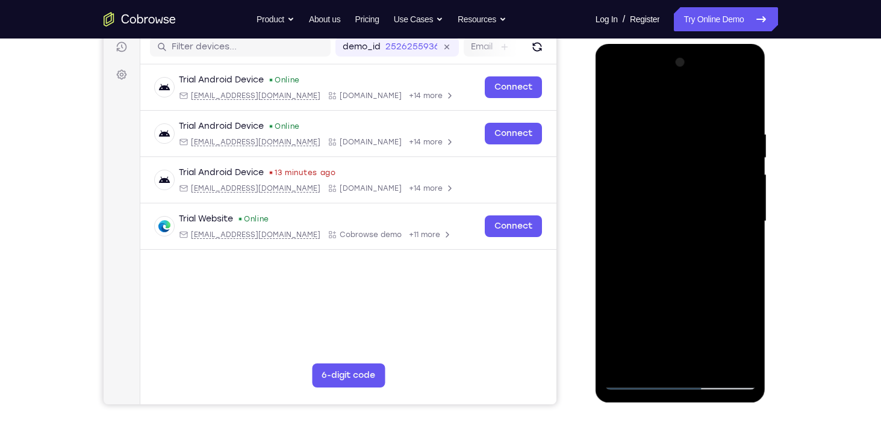
drag, startPoint x: 703, startPoint y: 248, endPoint x: 737, endPoint y: 77, distance: 174.3
click at [737, 77] on div at bounding box center [681, 221] width 152 height 337
drag, startPoint x: 709, startPoint y: 181, endPoint x: 719, endPoint y: 367, distance: 186.9
click at [719, 367] on div at bounding box center [681, 221] width 152 height 337
click at [681, 79] on div at bounding box center [681, 221] width 152 height 337
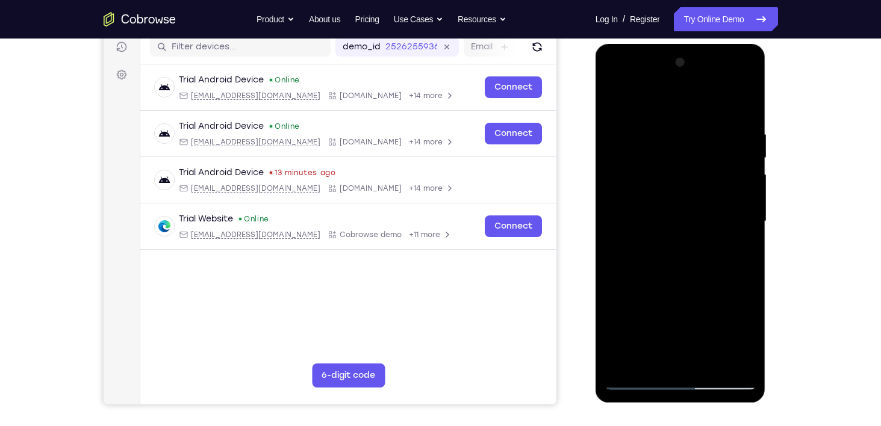
click at [678, 83] on div at bounding box center [681, 221] width 152 height 337
click at [680, 85] on div at bounding box center [681, 221] width 152 height 337
click at [675, 75] on div at bounding box center [681, 221] width 152 height 337
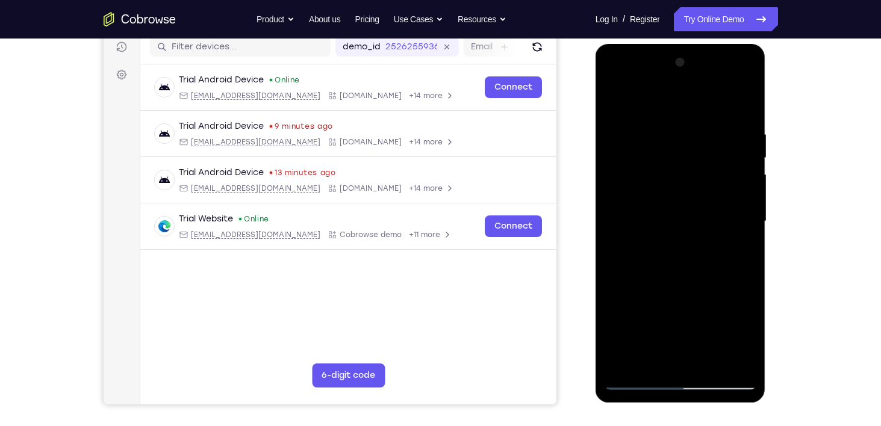
click at [624, 238] on div at bounding box center [681, 221] width 152 height 337
click at [663, 325] on div at bounding box center [681, 221] width 152 height 337
click at [714, 103] on div at bounding box center [681, 221] width 152 height 337
click at [744, 362] on div at bounding box center [681, 221] width 152 height 337
drag, startPoint x: 700, startPoint y: 255, endPoint x: 711, endPoint y: 185, distance: 70.6
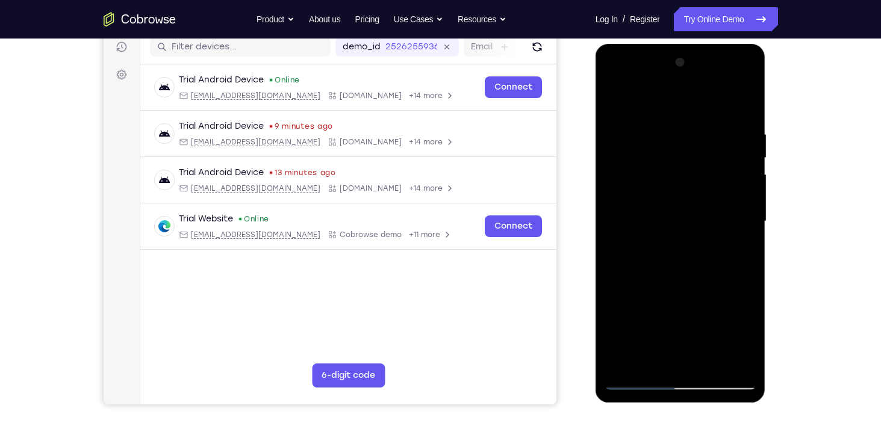
click at [711, 185] on div at bounding box center [681, 221] width 152 height 337
drag, startPoint x: 702, startPoint y: 288, endPoint x: 716, endPoint y: 189, distance: 99.7
click at [716, 189] on div at bounding box center [681, 221] width 152 height 337
drag, startPoint x: 700, startPoint y: 310, endPoint x: 728, endPoint y: 193, distance: 120.2
click at [728, 193] on div at bounding box center [681, 221] width 152 height 337
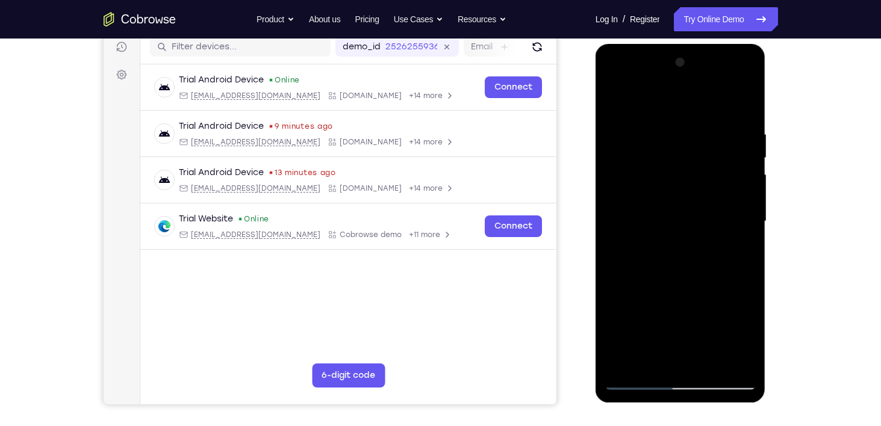
drag, startPoint x: 731, startPoint y: 193, endPoint x: 704, endPoint y: 457, distance: 265.7
click at [704, 405] on html "Online web based iOS Simulators and Android Emulators. Run iPhone, iPad, Mobile…" at bounding box center [682, 224] width 172 height 361
click at [681, 81] on div at bounding box center [681, 221] width 152 height 337
click at [746, 102] on div at bounding box center [681, 221] width 152 height 337
click at [685, 119] on div at bounding box center [681, 221] width 152 height 337
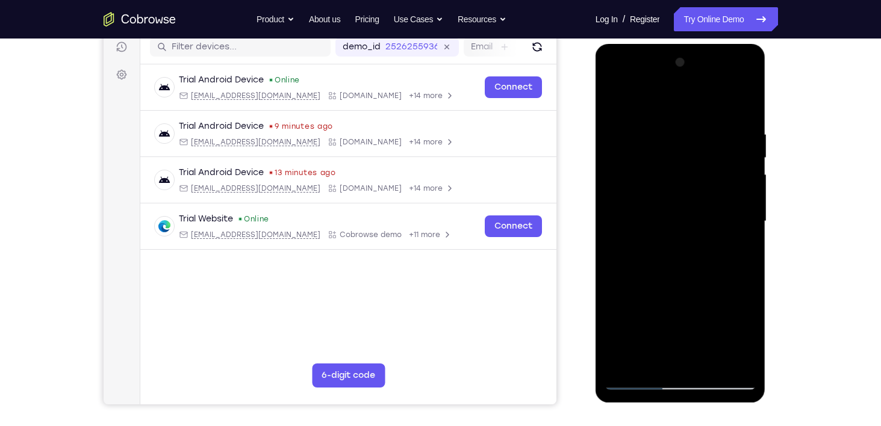
click at [639, 382] on div at bounding box center [681, 221] width 152 height 337
click at [662, 123] on div at bounding box center [681, 221] width 152 height 337
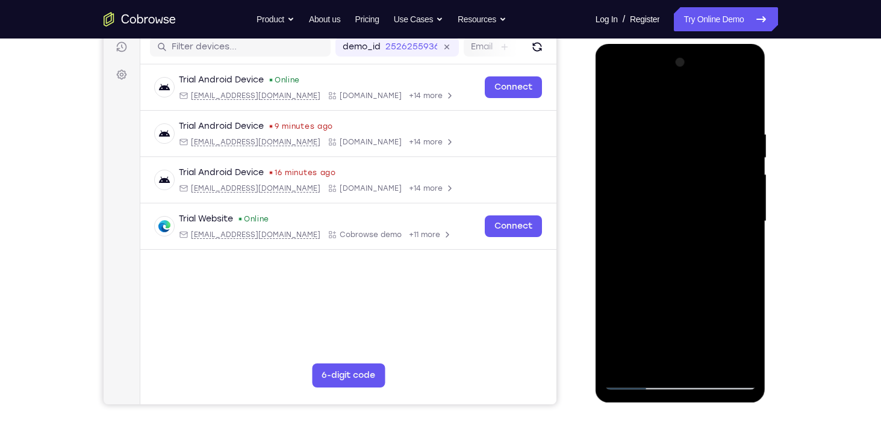
click at [653, 120] on div at bounding box center [681, 221] width 152 height 337
drag, startPoint x: 673, startPoint y: 270, endPoint x: 700, endPoint y: 187, distance: 88.2
click at [700, 187] on div at bounding box center [681, 221] width 152 height 337
drag, startPoint x: 699, startPoint y: 245, endPoint x: 706, endPoint y: 136, distance: 109.2
click at [706, 136] on div at bounding box center [681, 221] width 152 height 337
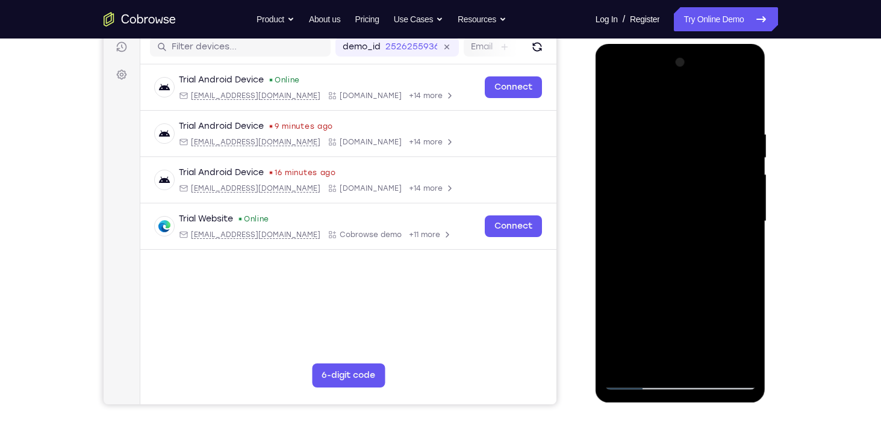
drag, startPoint x: 708, startPoint y: 140, endPoint x: 728, endPoint y: 107, distance: 38.9
click at [728, 107] on div at bounding box center [681, 221] width 152 height 337
drag, startPoint x: 711, startPoint y: 249, endPoint x: 719, endPoint y: 175, distance: 75.1
click at [719, 175] on div at bounding box center [681, 221] width 152 height 337
drag, startPoint x: 723, startPoint y: 151, endPoint x: 690, endPoint y: 360, distance: 212.2
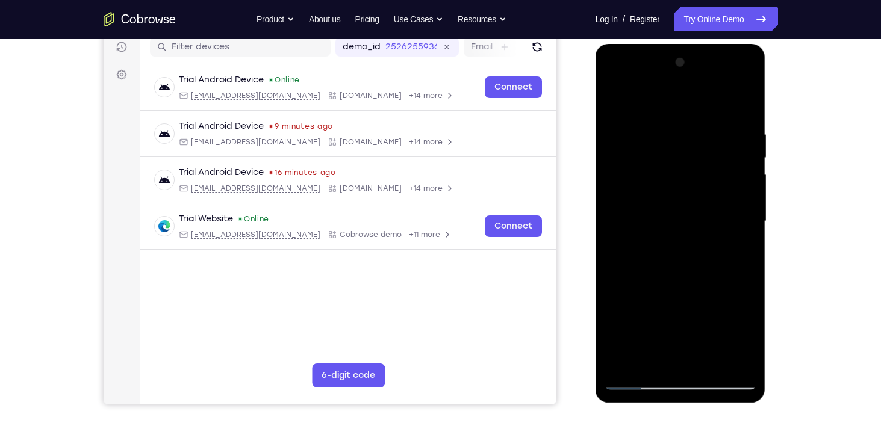
click at [690, 360] on div at bounding box center [681, 221] width 152 height 337
drag, startPoint x: 690, startPoint y: 216, endPoint x: 694, endPoint y: 279, distance: 63.4
click at [694, 279] on div at bounding box center [681, 221] width 152 height 337
click at [698, 120] on div at bounding box center [681, 221] width 152 height 337
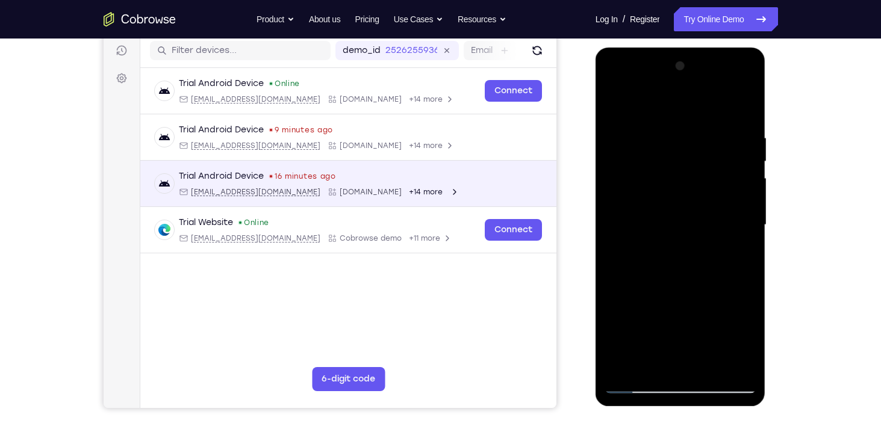
scroll to position [153, 0]
